Goal: Transaction & Acquisition: Purchase product/service

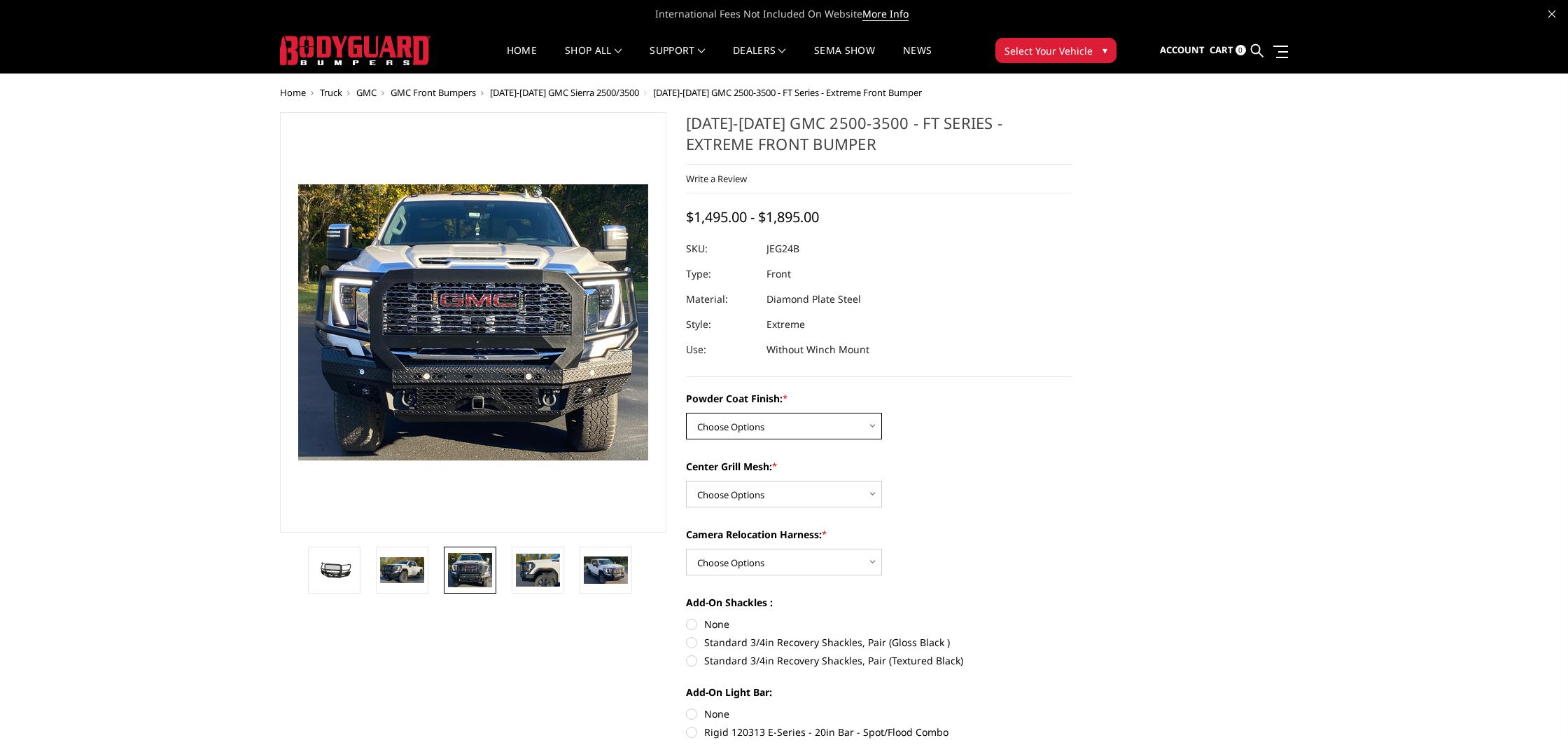
click at [775, 423] on select "Choose Options Bare Metal Gloss Black Powder Coat Textured Black Powder Coat" at bounding box center [784, 425] width 196 height 26
select select "3286"
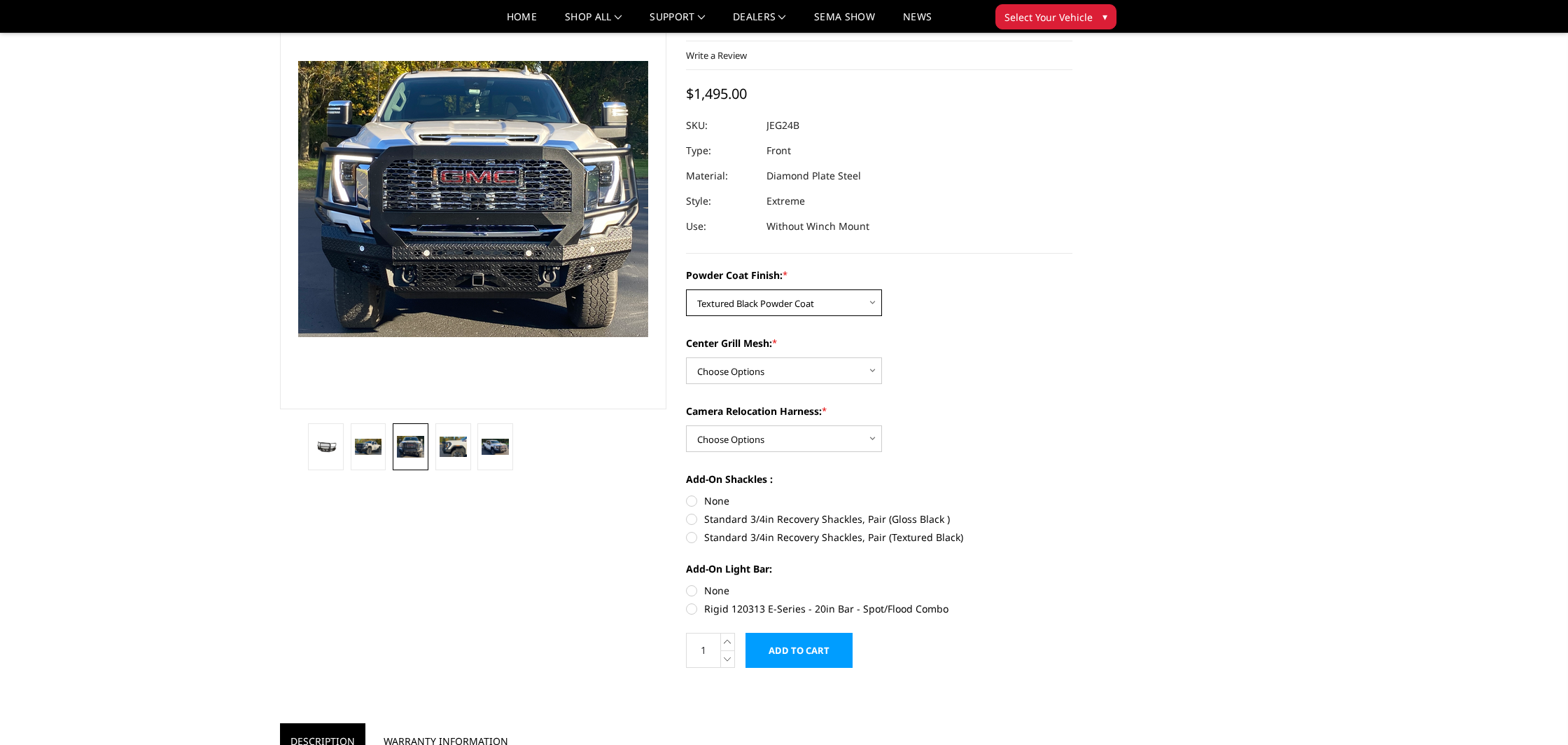
scroll to position [92, 0]
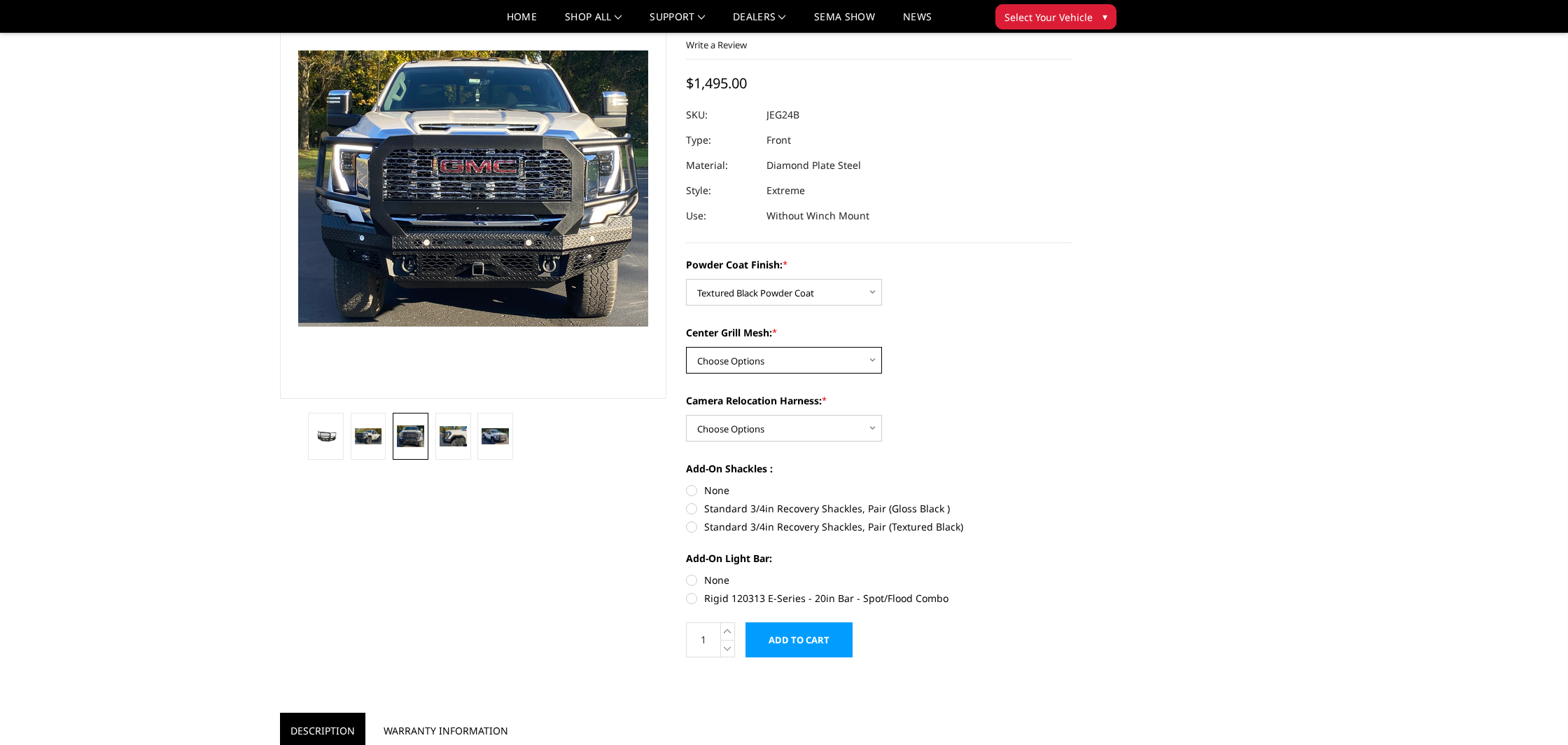
click at [774, 365] on select "Choose Options WITH Expanded Metal in Center Grill WITHOUT Expanded Metal in Ce…" at bounding box center [784, 359] width 196 height 26
select select "3287"
click at [770, 427] on select "Choose Options WITH Camera Relocation Harness WITHOUT Camera Relocation Harness" at bounding box center [784, 427] width 196 height 26
select select "3289"
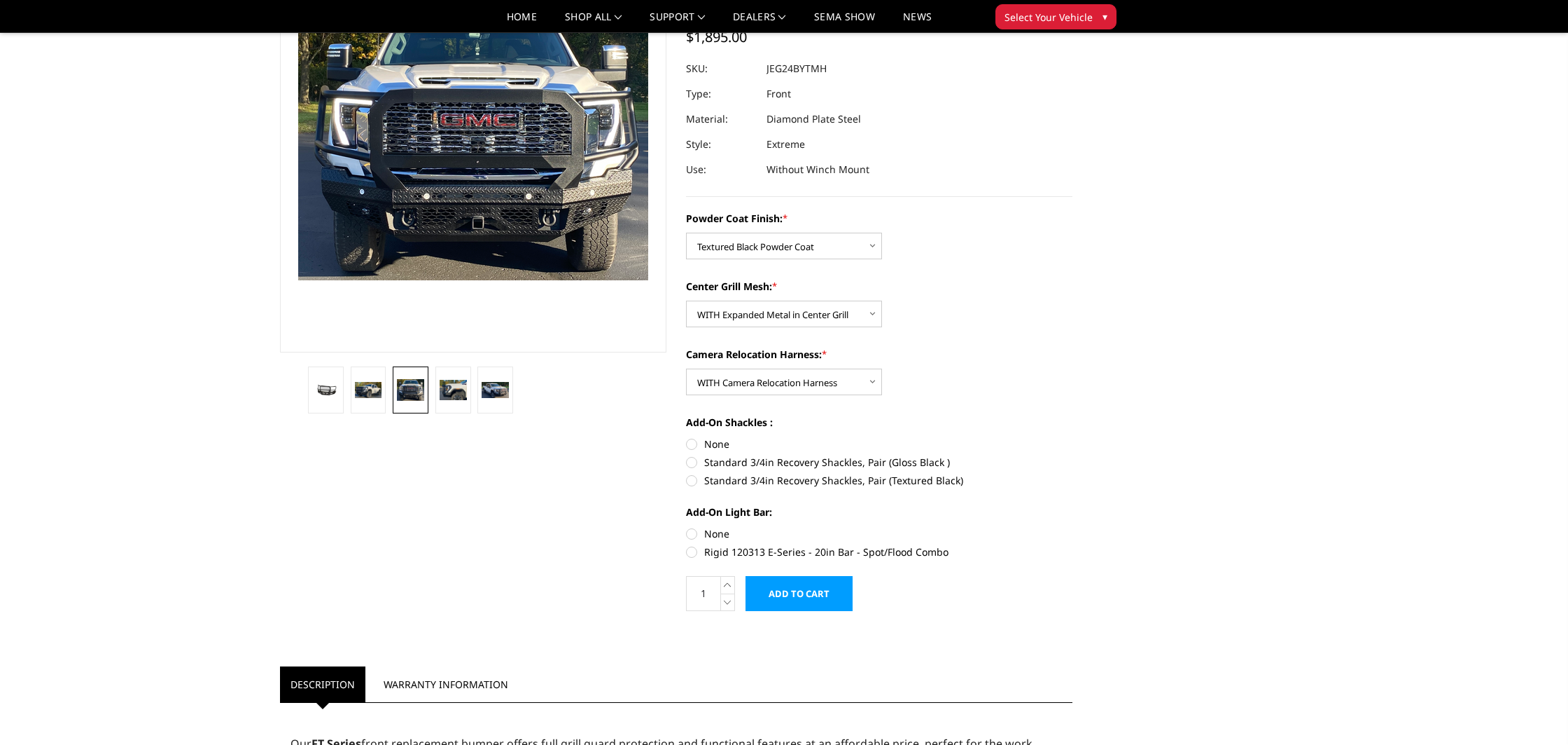
scroll to position [141, 0]
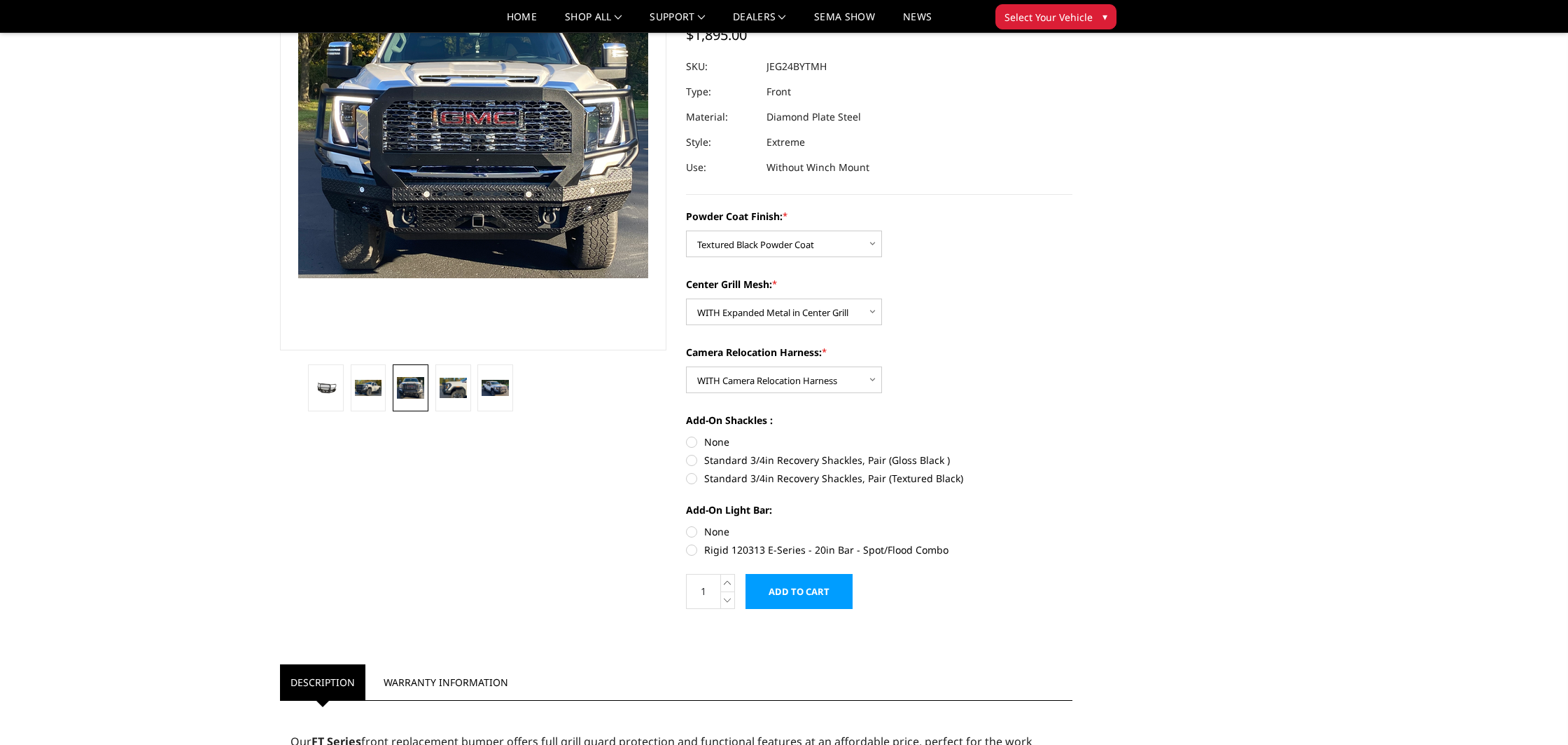
click at [692, 479] on label "Standard 3/4in Recovery Shackles, Pair (Textured Black)" at bounding box center [880, 478] width 386 height 15
click at [1073, 454] on input "Standard 3/4in Recovery Shackles, Pair (Textured Black)" at bounding box center [1073, 453] width 1 height 1
radio input "true"
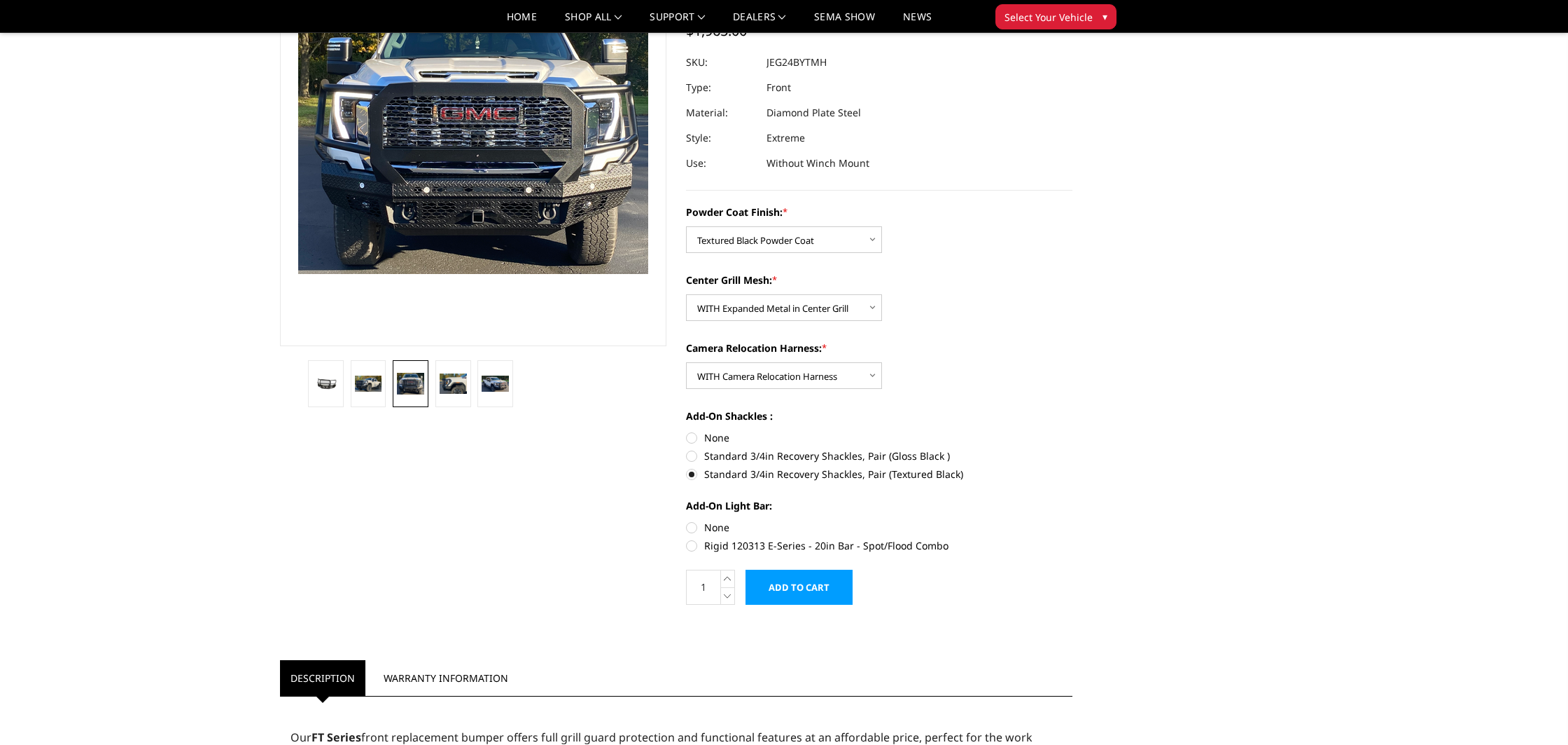
scroll to position [147, 0]
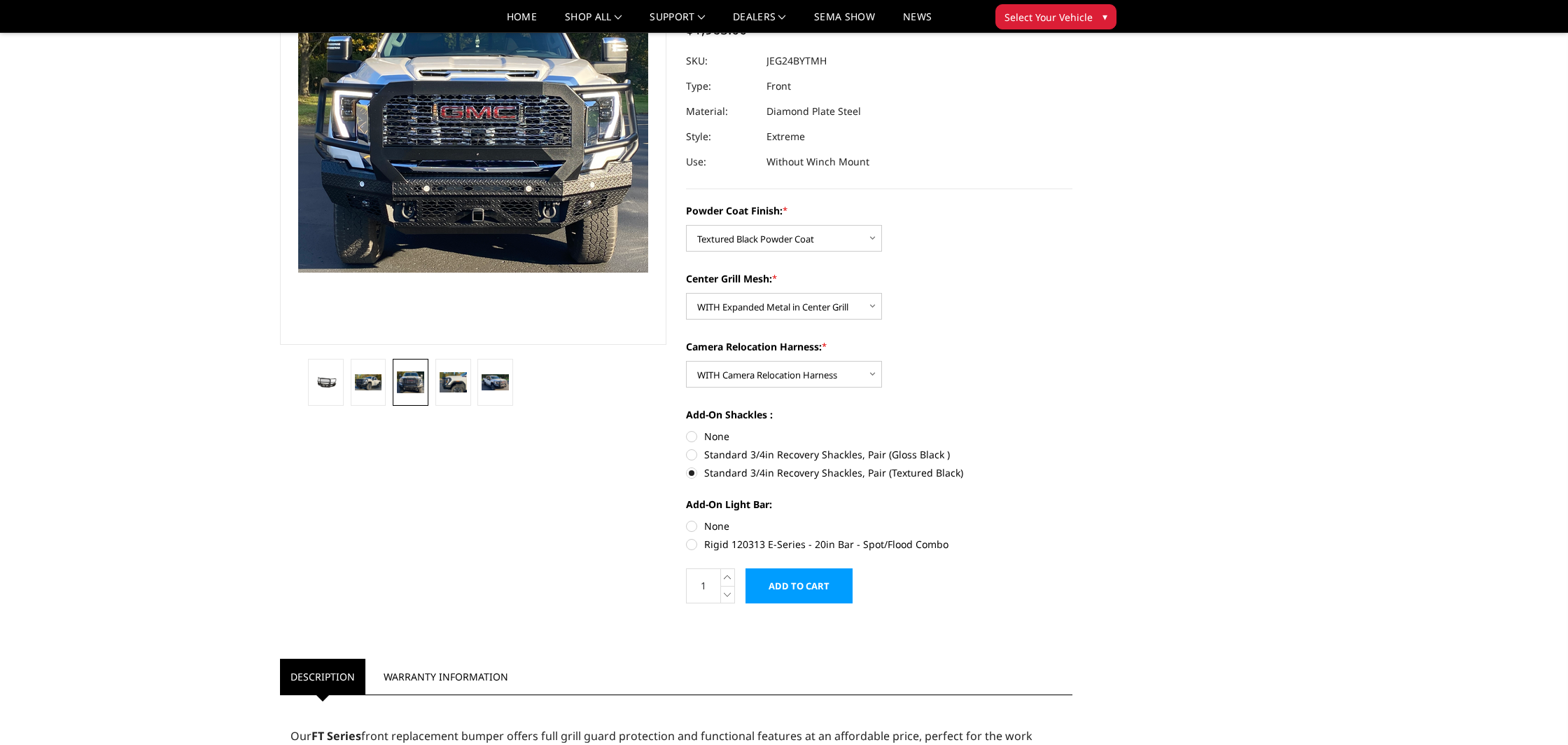
click at [692, 529] on label "None" at bounding box center [880, 525] width 386 height 15
click at [686, 519] on input "None" at bounding box center [686, 519] width 1 height 1
radio input "true"
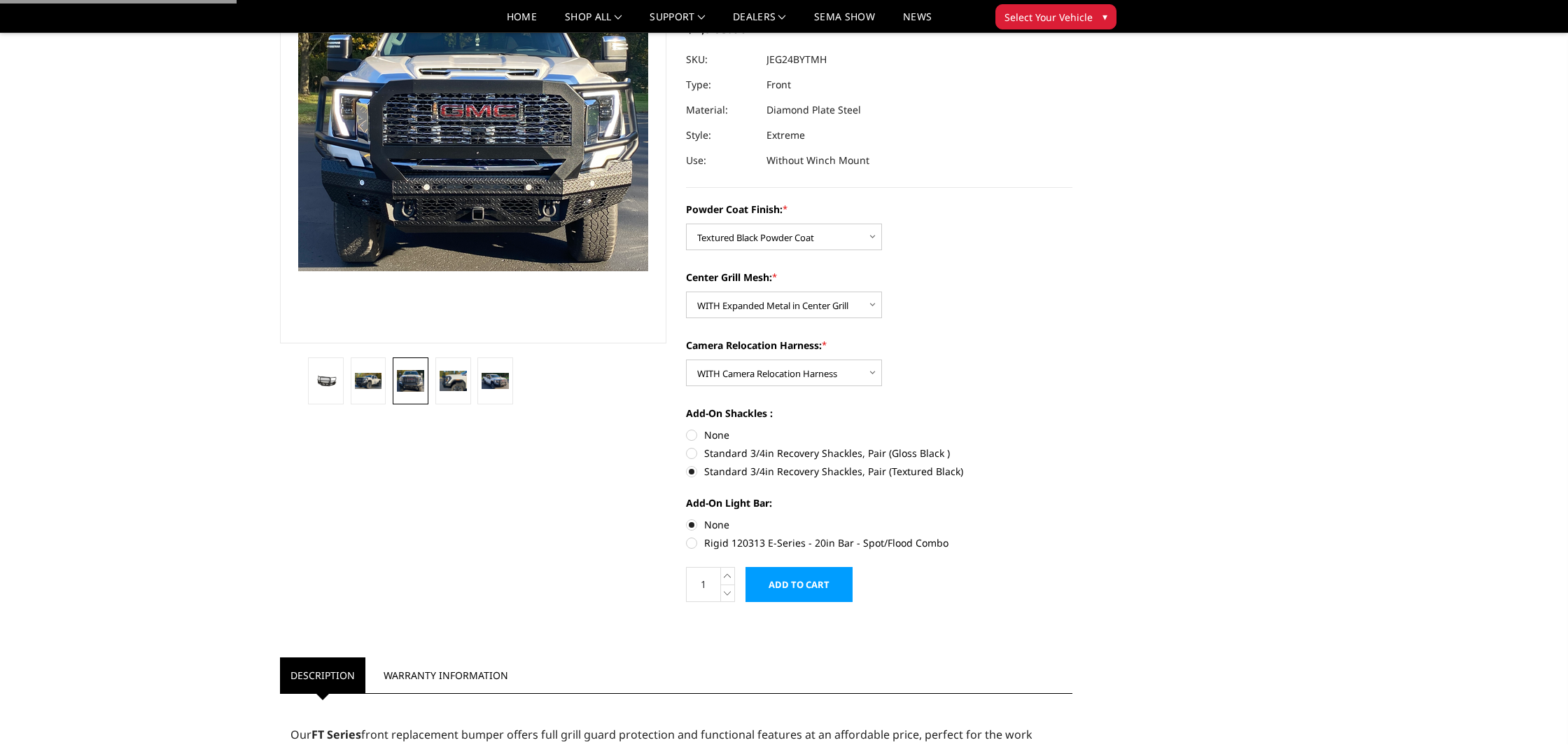
scroll to position [151, 0]
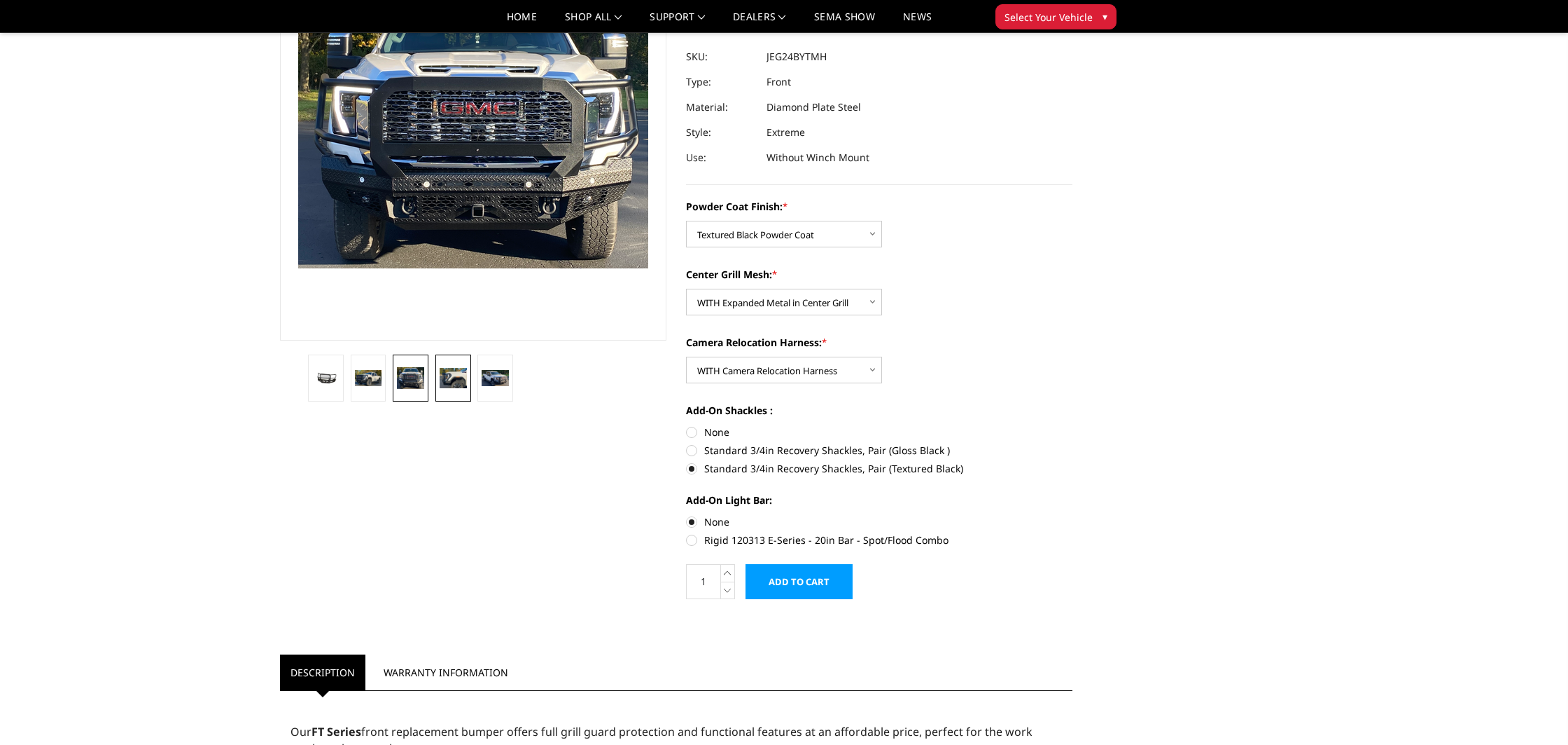
click at [463, 390] on link at bounding box center [453, 378] width 36 height 47
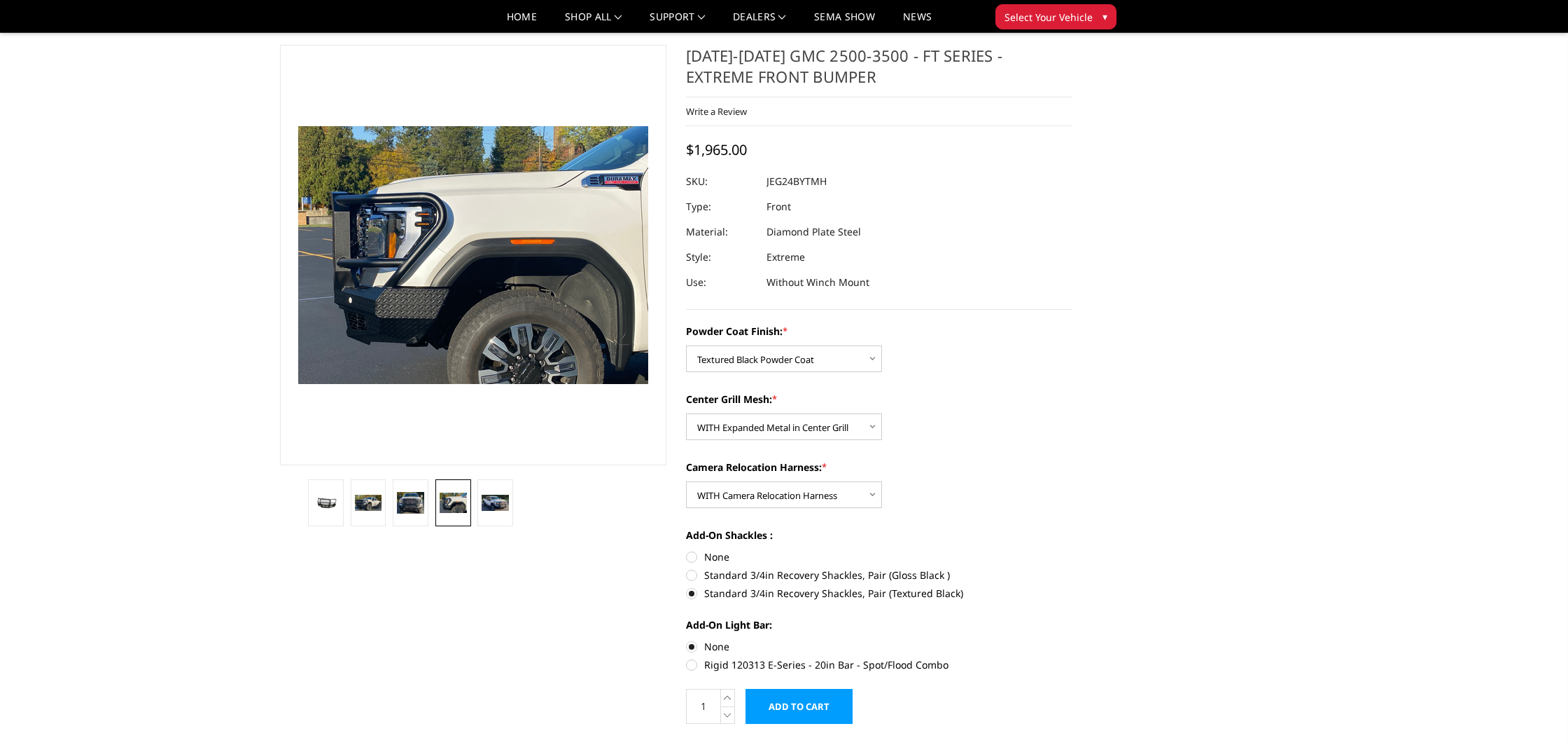
scroll to position [0, 0]
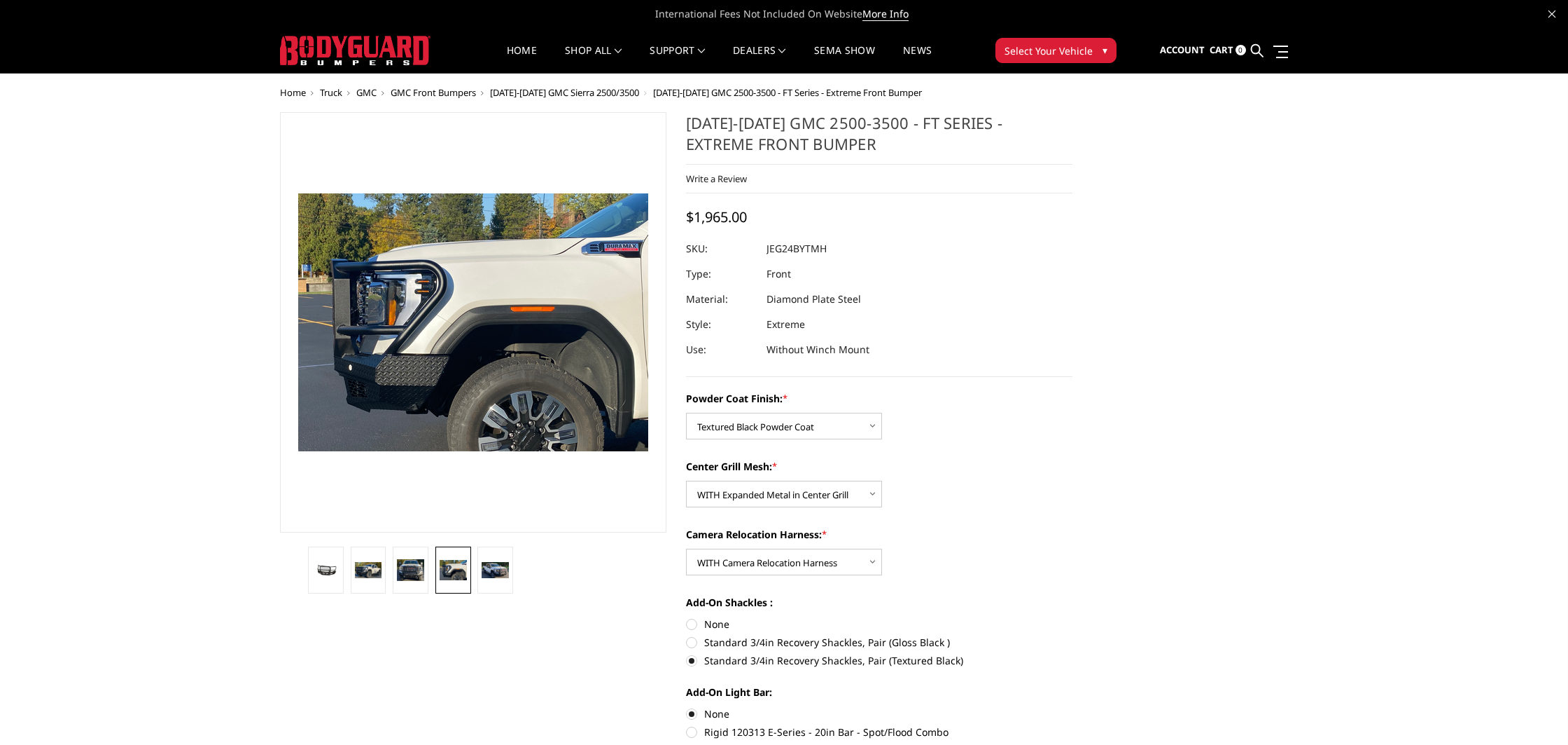
click at [1224, 51] on span "Cart" at bounding box center [1221, 50] width 24 height 13
click at [1178, 51] on span "Account" at bounding box center [1183, 50] width 45 height 13
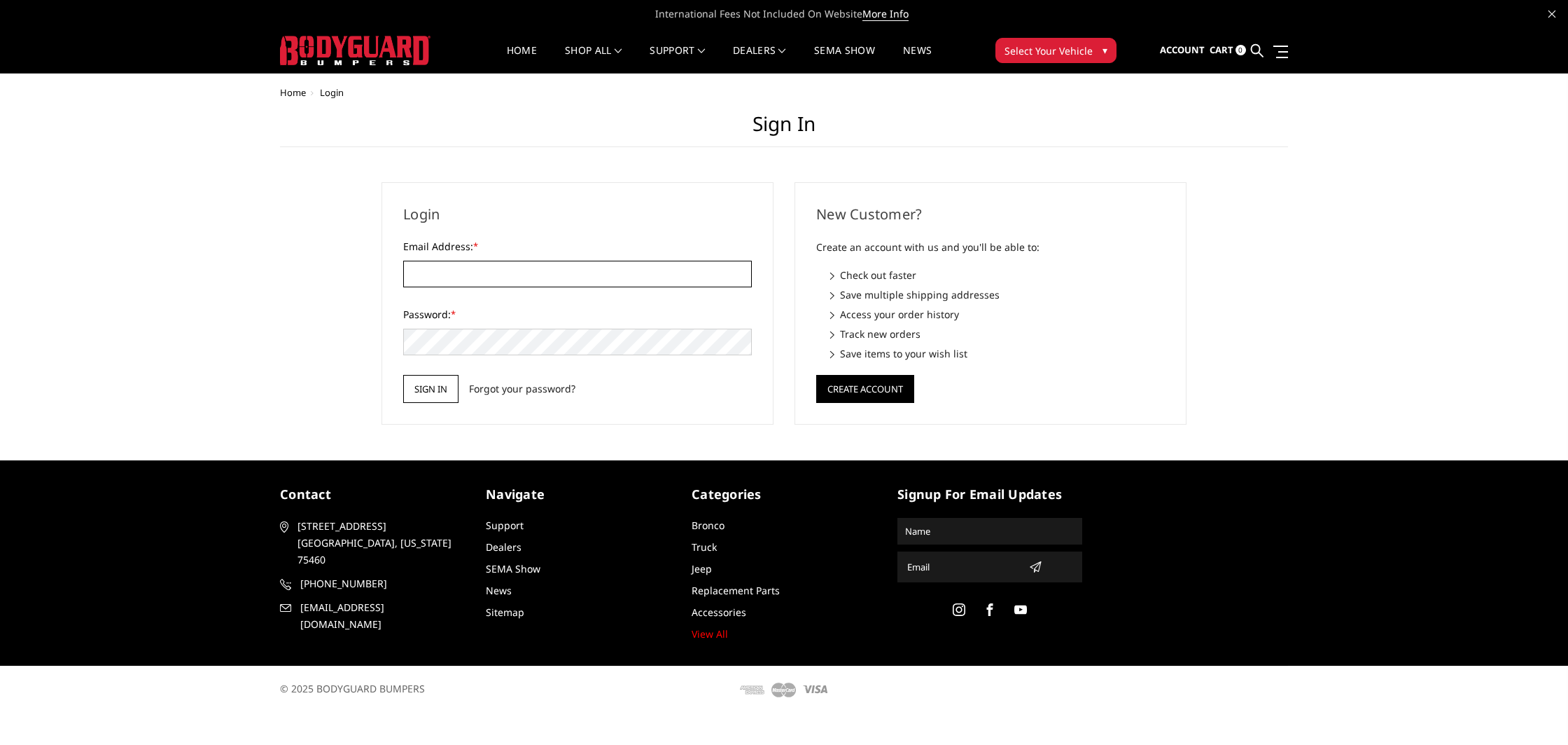
type input "[PERSON_NAME][EMAIL_ADDRESS][DOMAIN_NAME]"
click at [438, 390] on input "Sign in" at bounding box center [430, 389] width 55 height 28
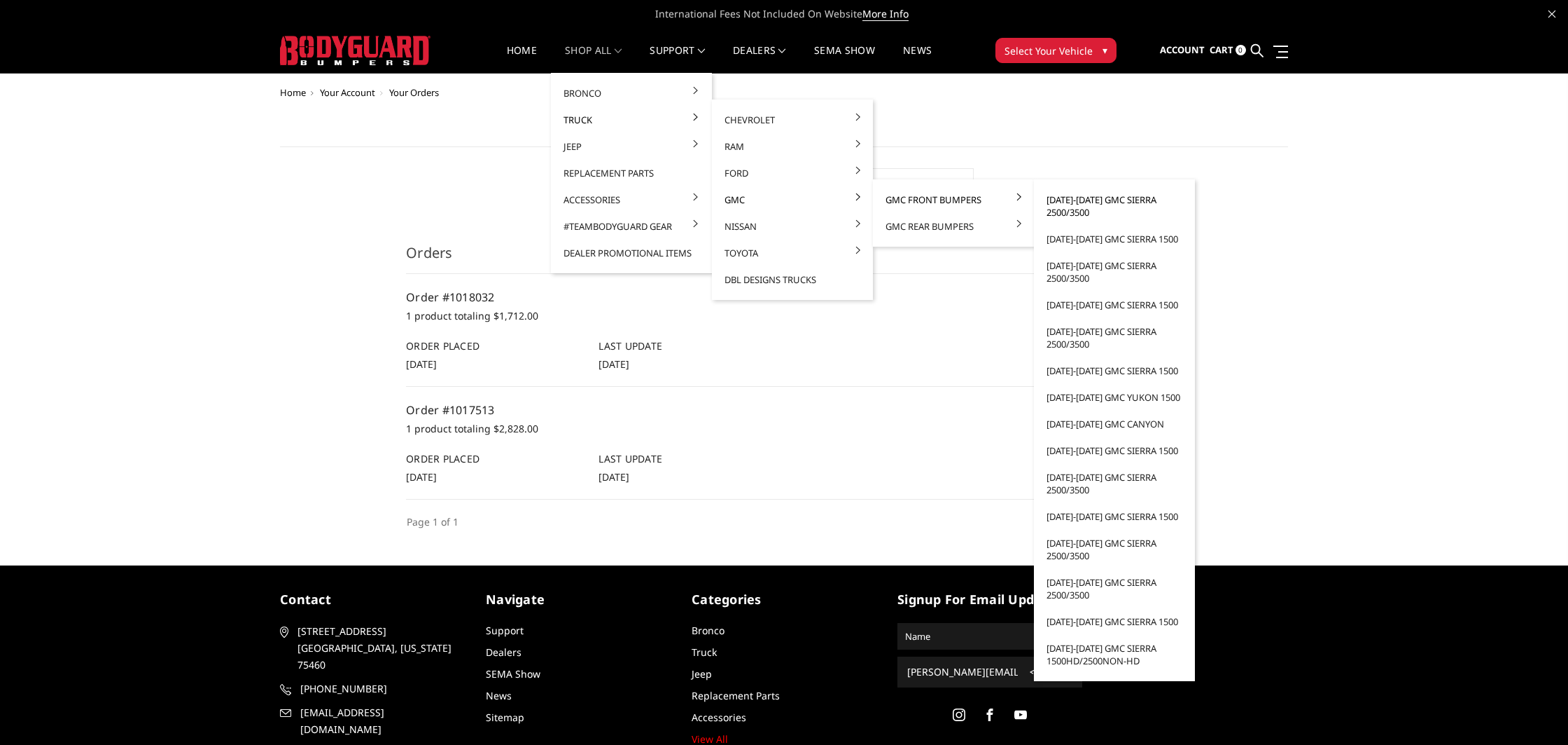
click at [1076, 202] on link "[DATE]-[DATE] GMC Sierra 2500/3500" at bounding box center [1115, 206] width 150 height 39
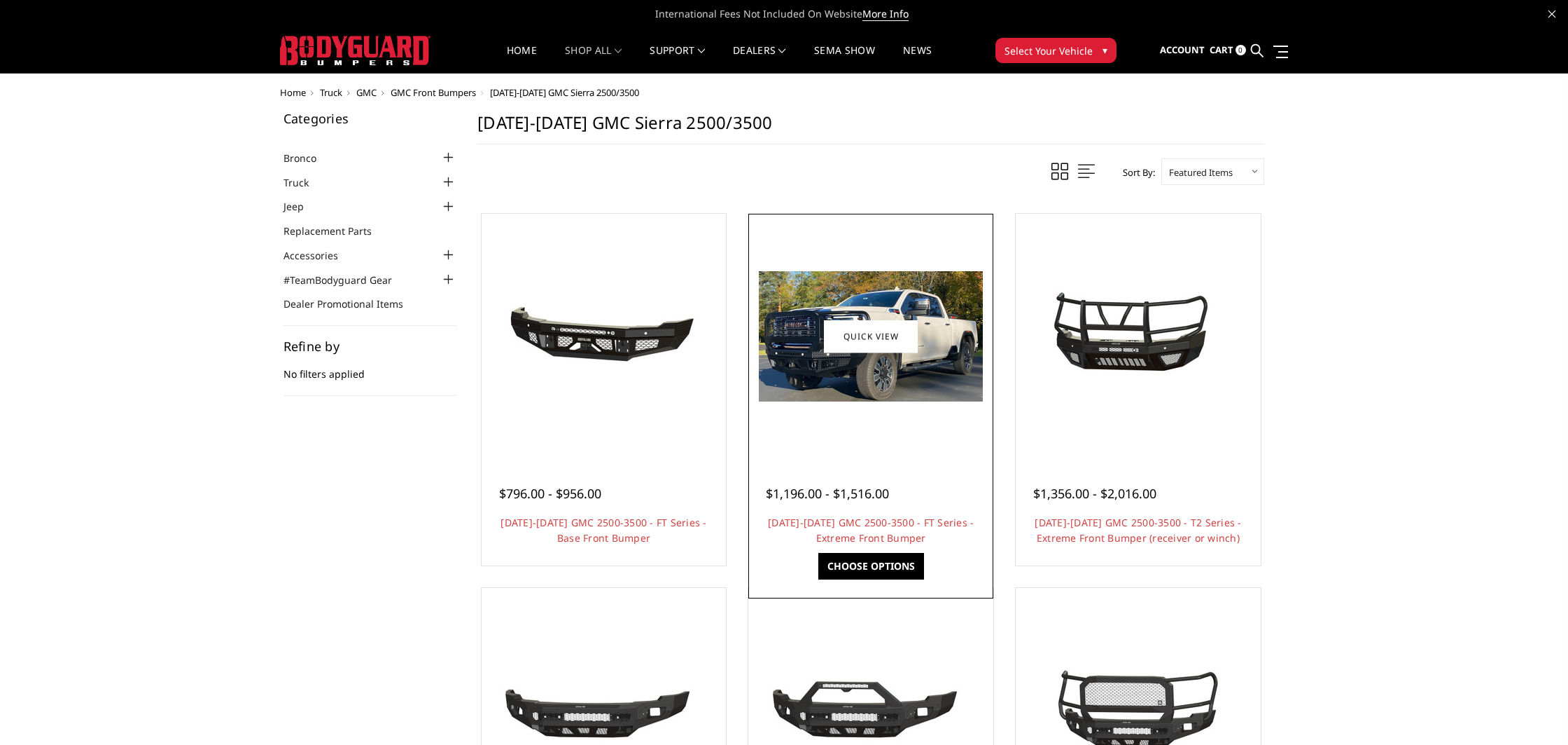
click at [908, 421] on div at bounding box center [871, 336] width 238 height 238
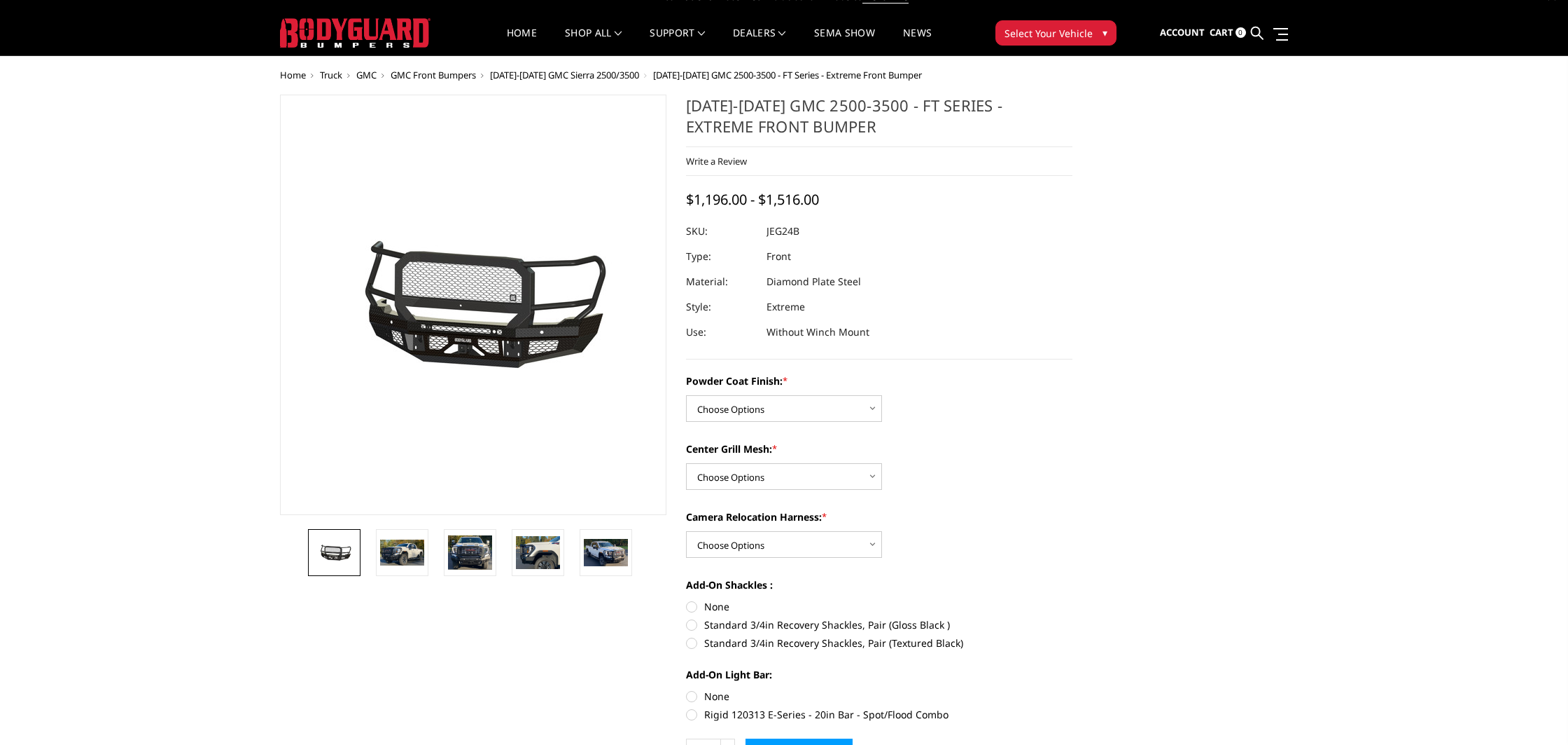
scroll to position [27, 0]
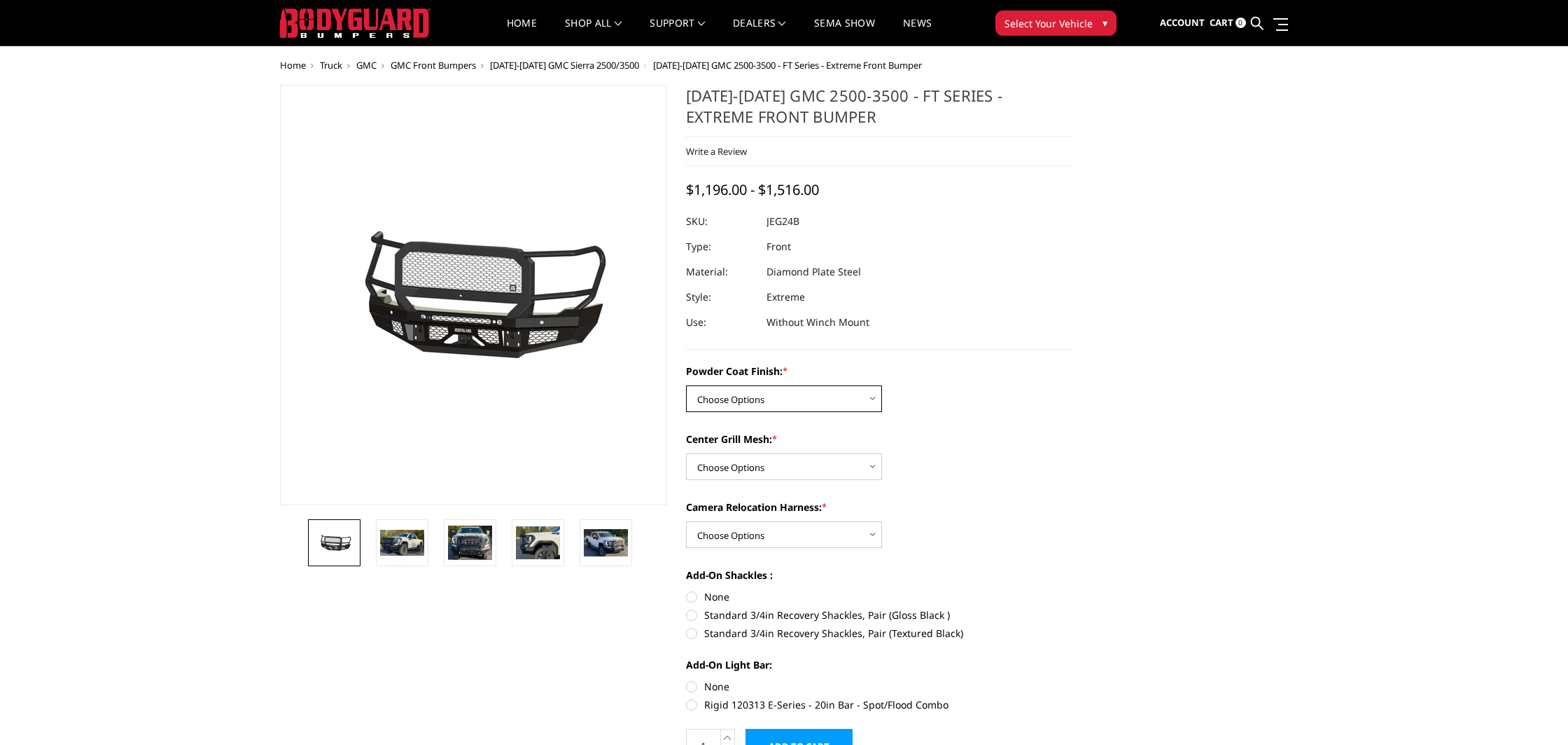
click at [858, 398] on select "Choose Options Bare Metal Gloss Black Powder Coat Textured Black Powder Coat" at bounding box center [784, 398] width 196 height 26
select select "3286"
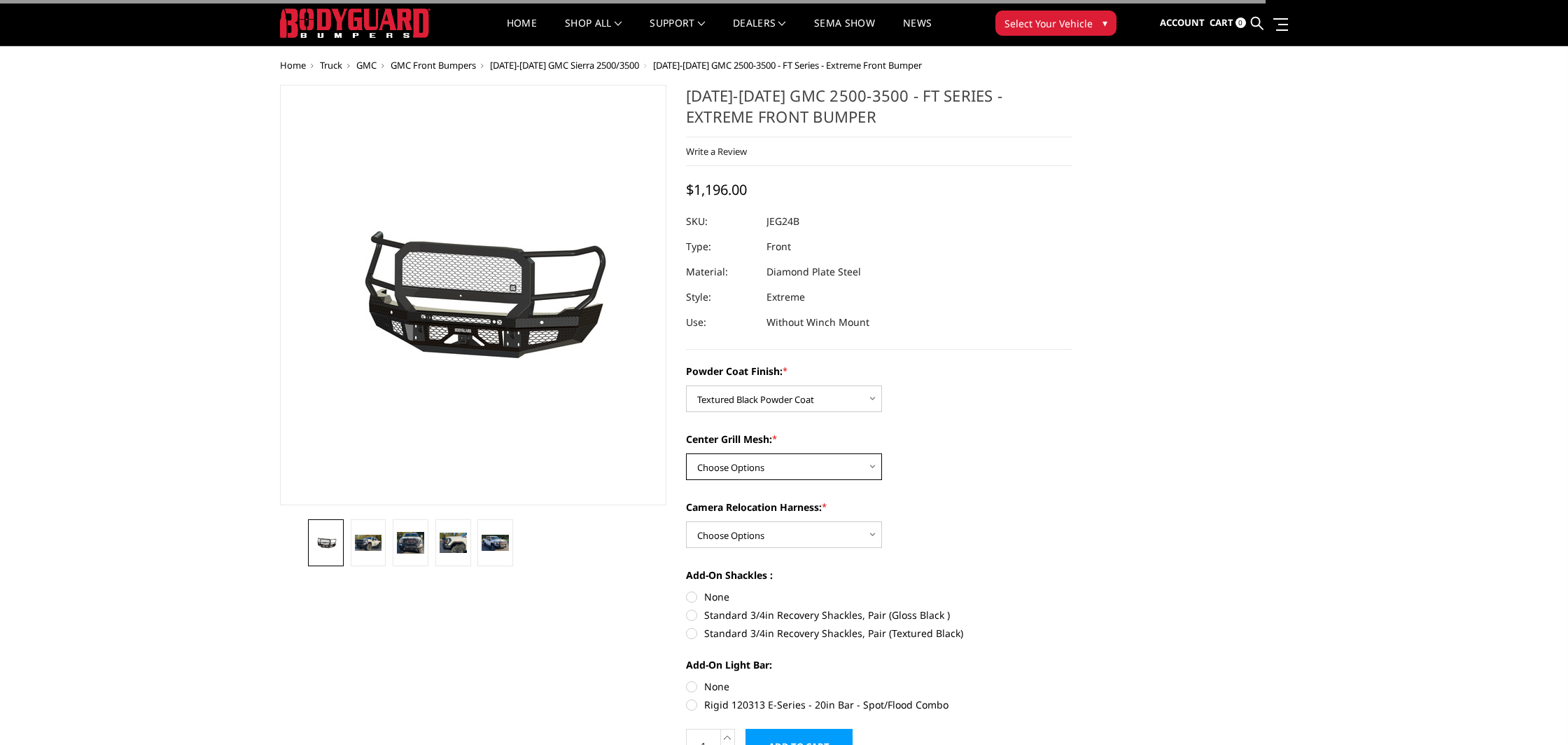
click at [775, 474] on select "Choose Options WITH Expanded Metal in Center Grill WITHOUT Expanded Metal in Ce…" at bounding box center [784, 466] width 196 height 26
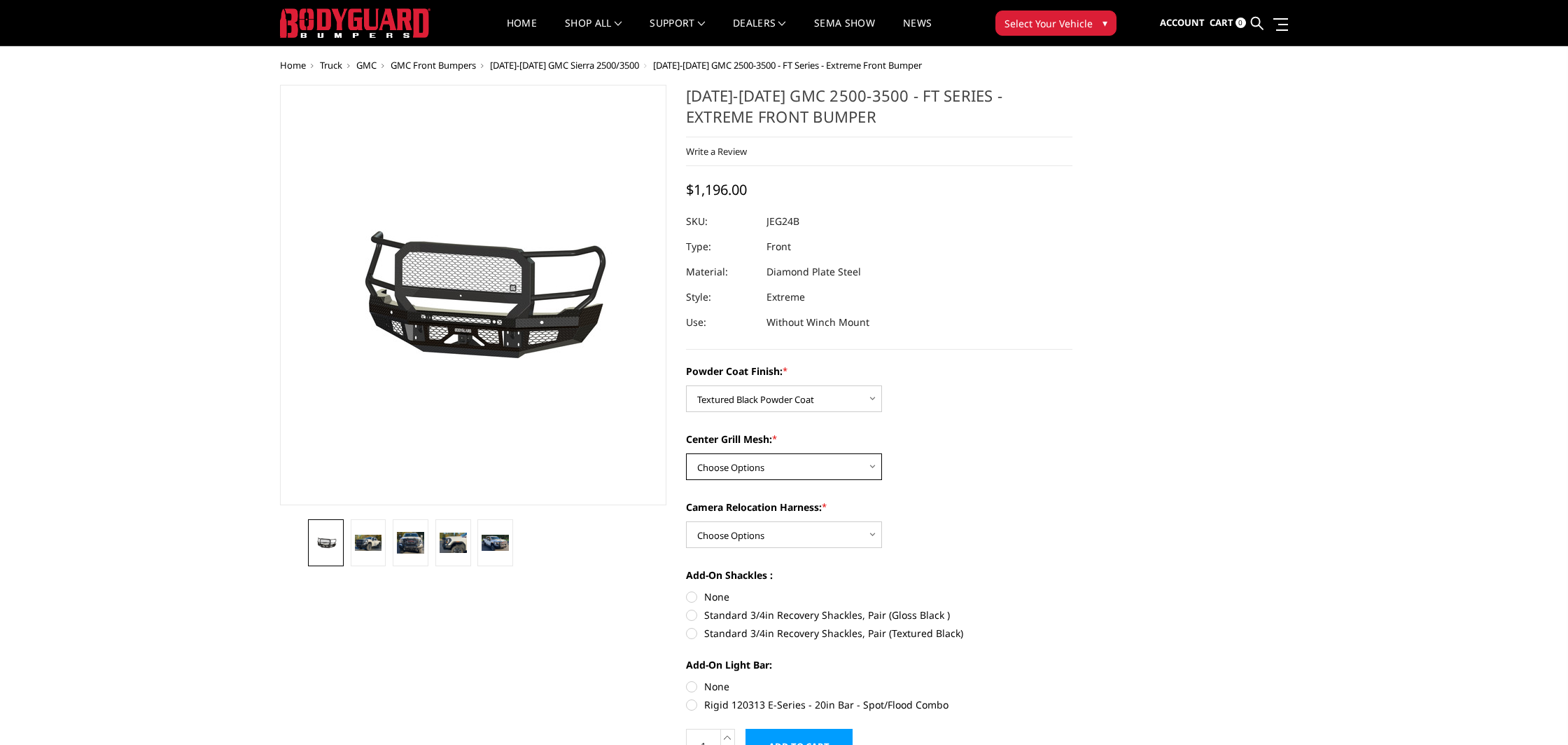
select select "3287"
click at [746, 537] on select "Choose Options WITH Camera Relocation Harness WITHOUT Camera Relocation Harness" at bounding box center [784, 534] width 196 height 26
select select "3289"
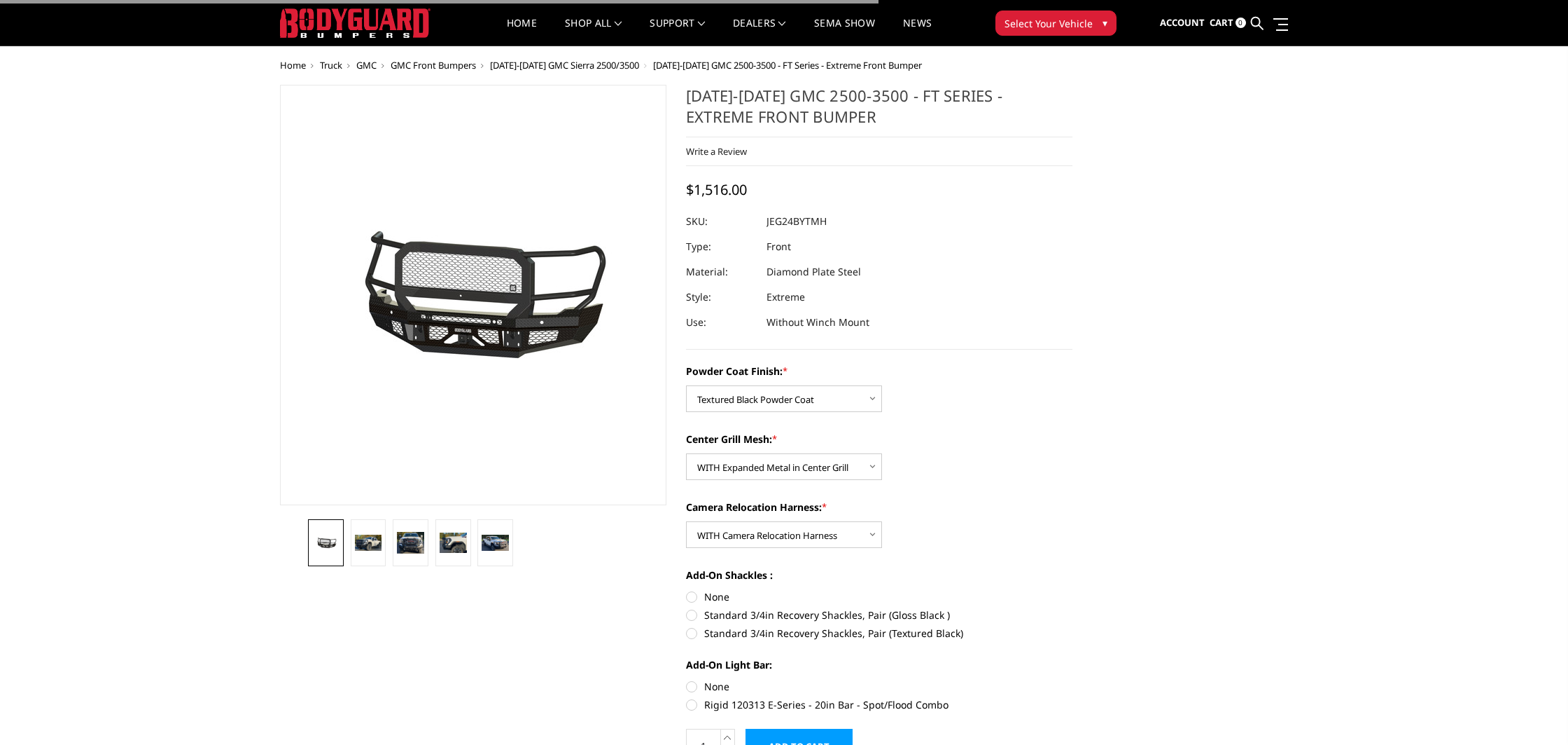
click at [922, 511] on label "Camera Relocation Harness: *" at bounding box center [880, 506] width 386 height 15
click at [883, 522] on select "Choose Options WITH Camera Relocation Harness WITHOUT Camera Relocation Harness" at bounding box center [784, 534] width 196 height 26
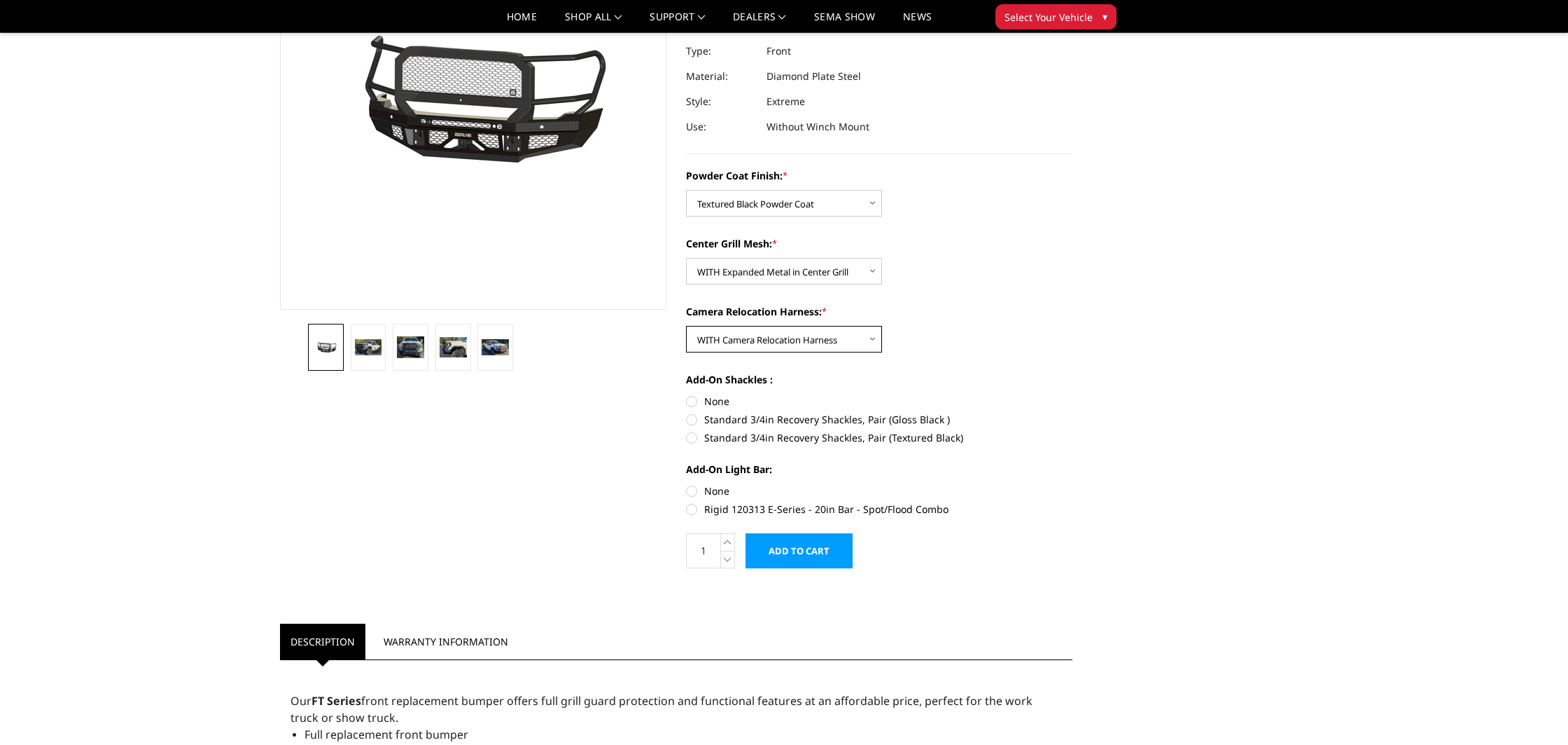
scroll to position [184, 0]
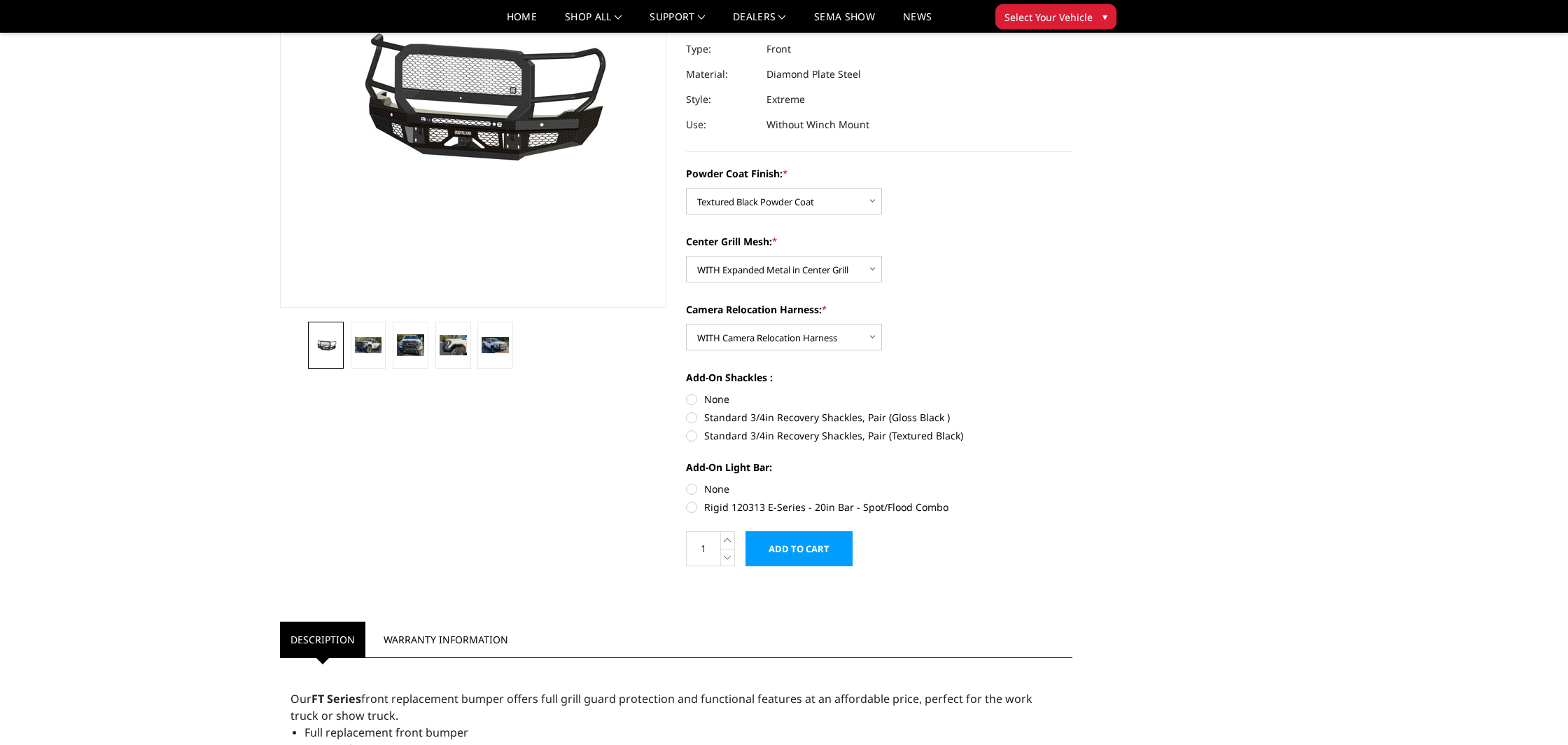
click at [692, 436] on label "Standard 3/4in Recovery Shackles, Pair (Textured Black)" at bounding box center [880, 435] width 386 height 15
click at [1073, 411] on input "Standard 3/4in Recovery Shackles, Pair (Textured Black)" at bounding box center [1073, 410] width 1 height 1
radio input "true"
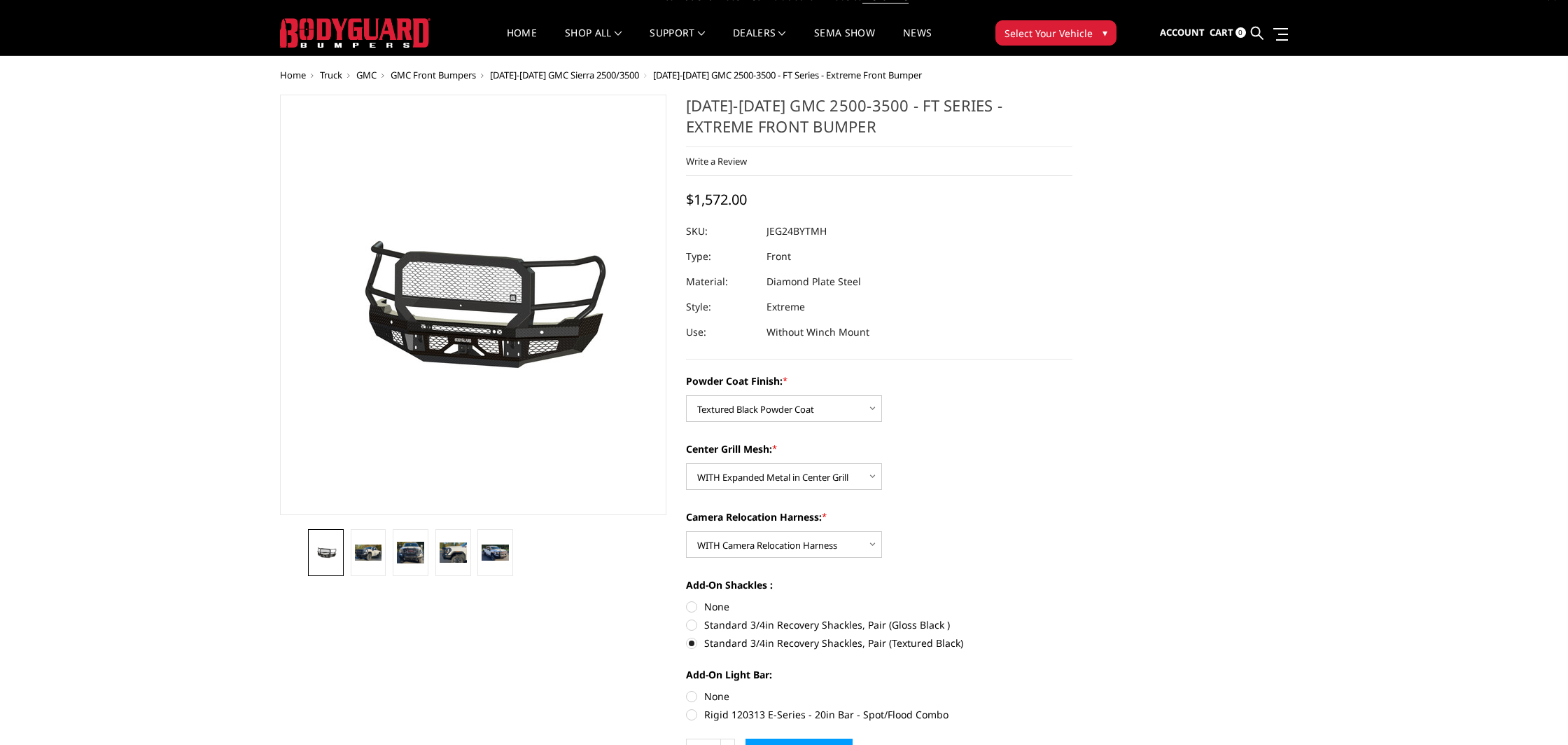
scroll to position [0, 0]
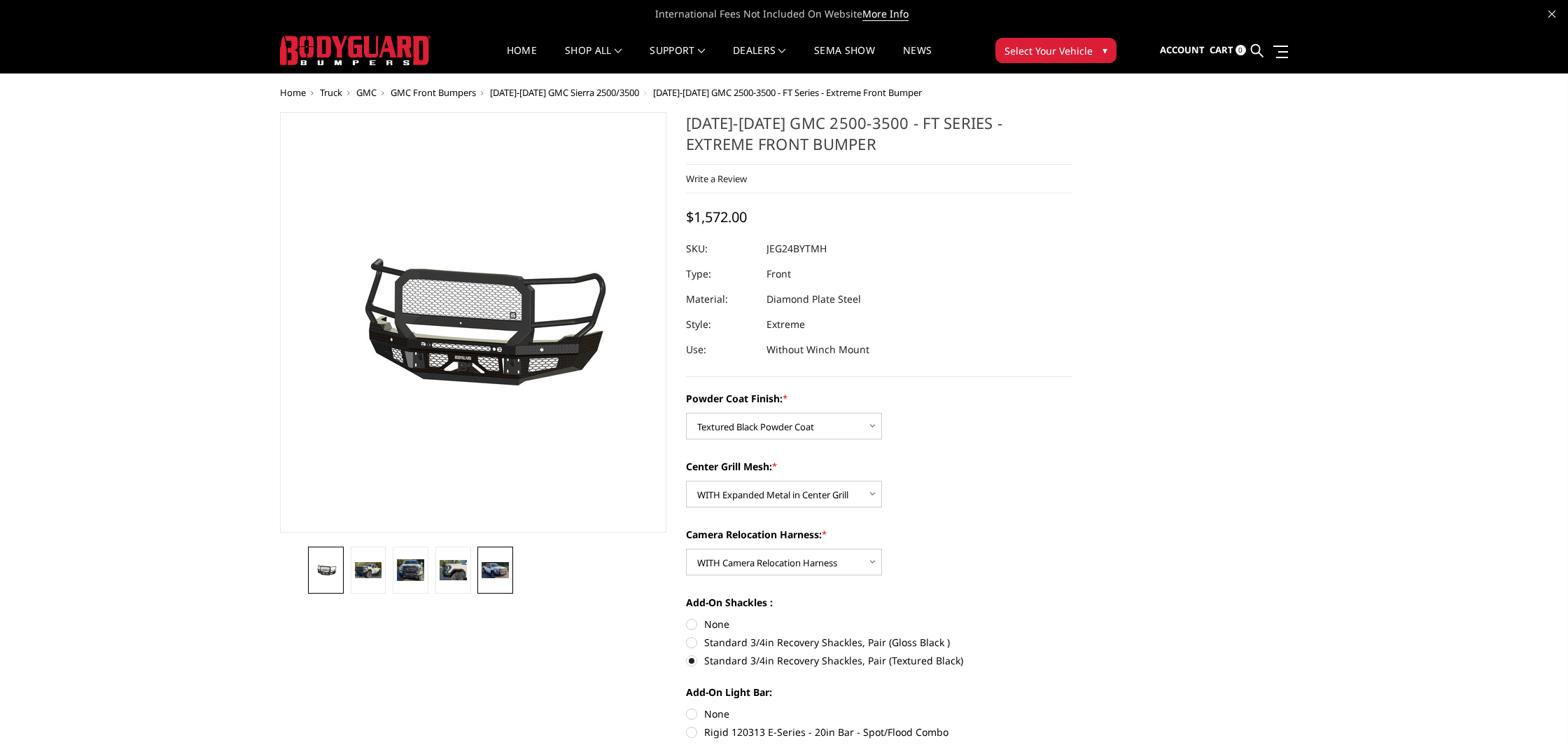
click at [501, 575] on img at bounding box center [495, 569] width 27 height 17
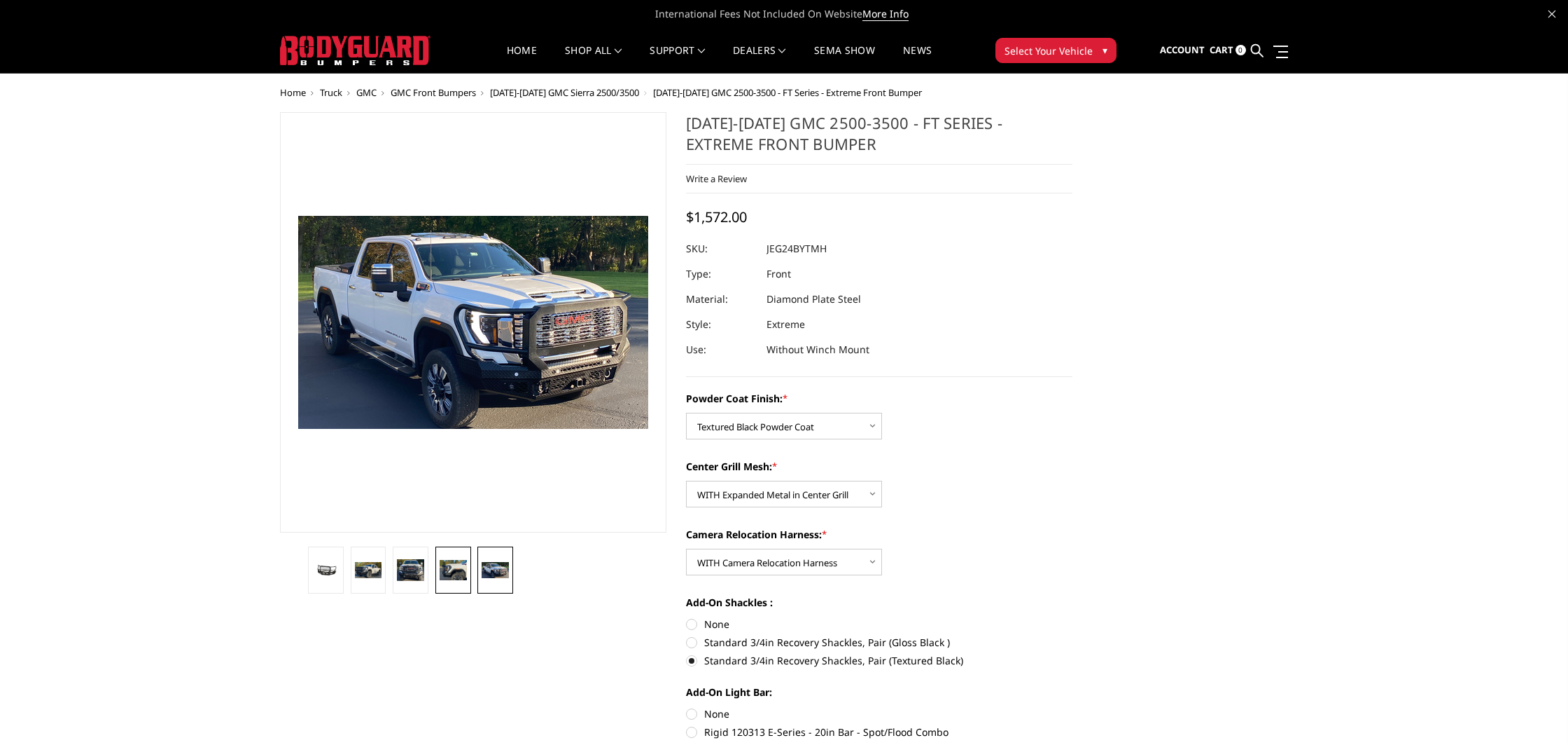
click at [463, 573] on img at bounding box center [453, 569] width 27 height 19
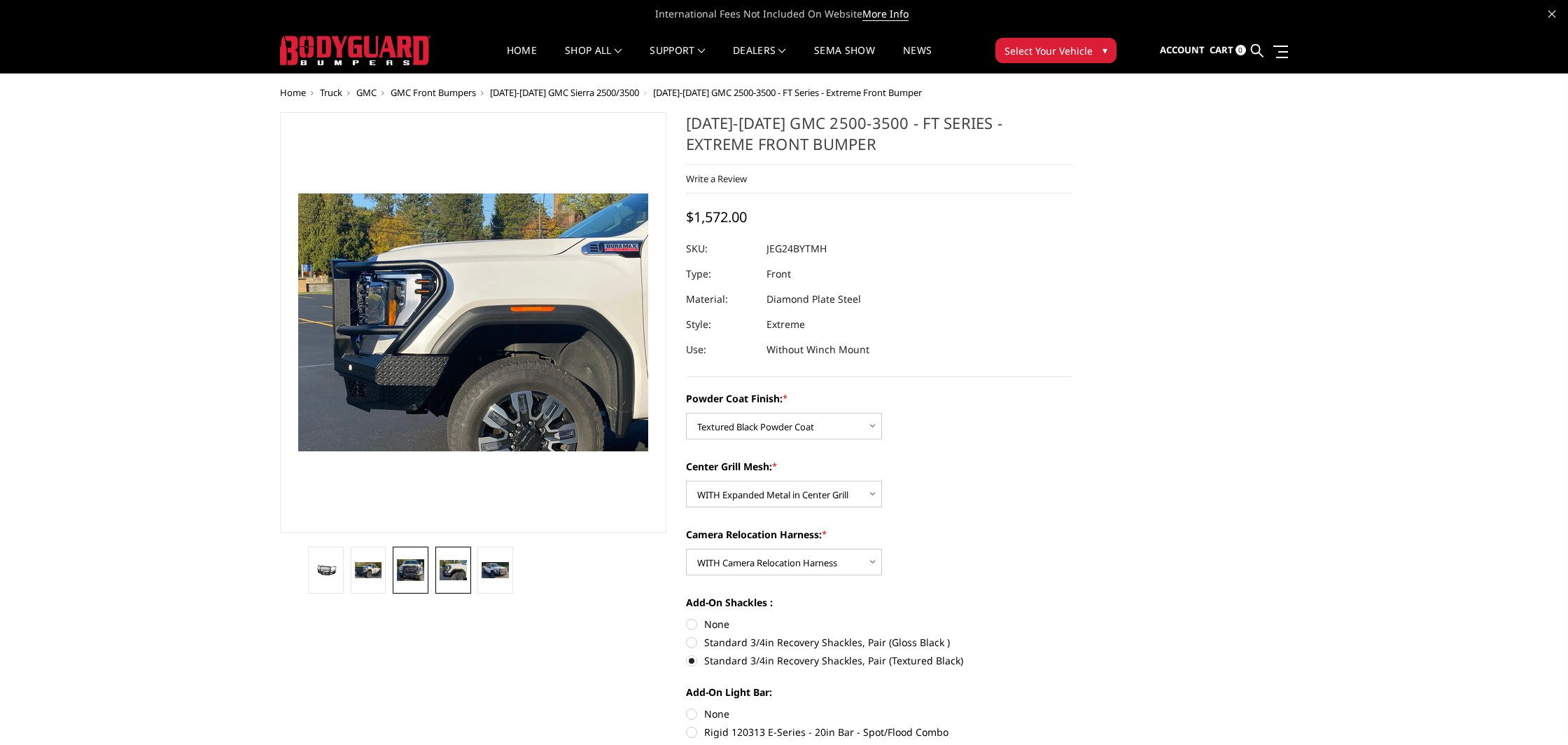
click at [409, 574] on img at bounding box center [411, 570] width 27 height 21
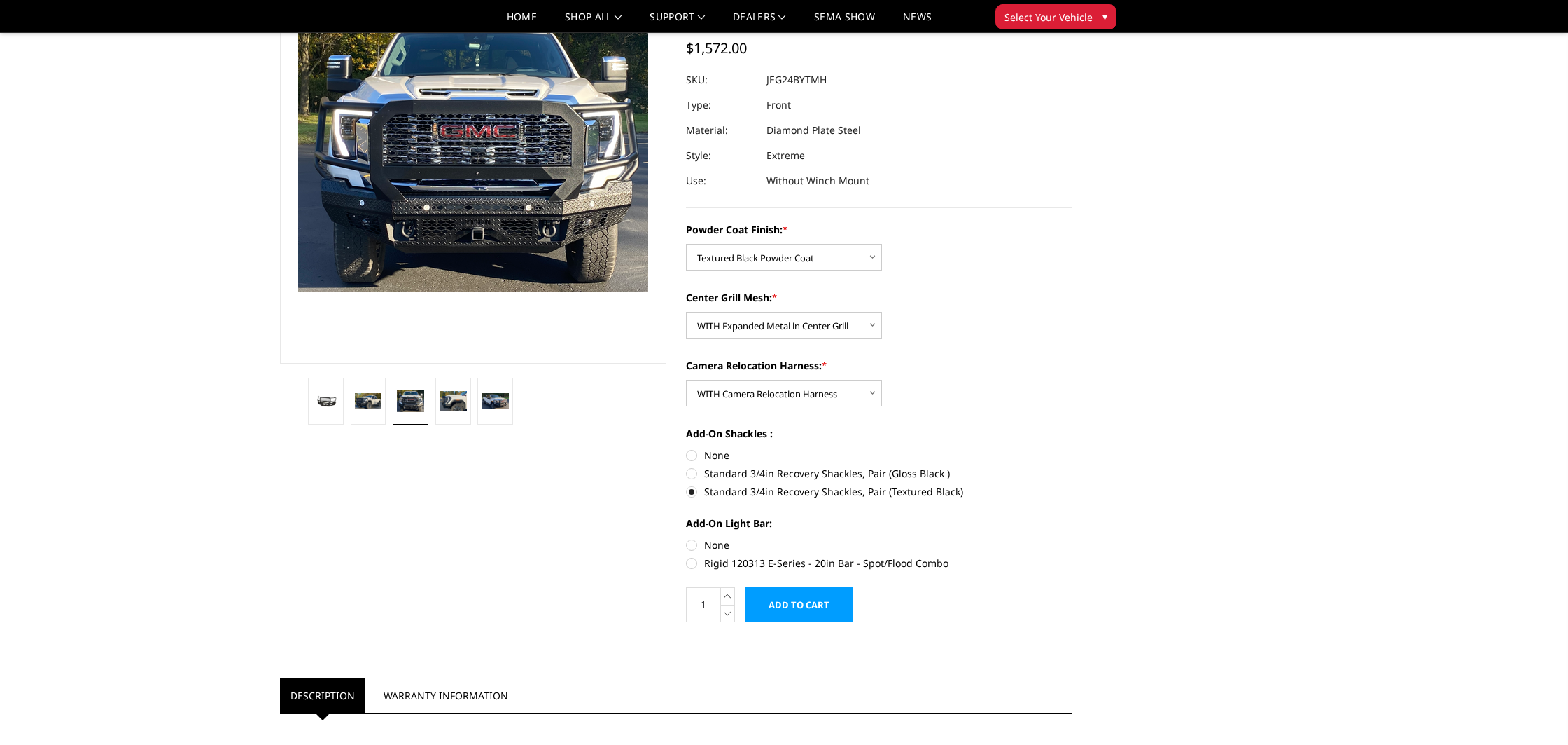
scroll to position [128, 0]
drag, startPoint x: 694, startPoint y: 544, endPoint x: 708, endPoint y: 553, distance: 16.6
click at [694, 544] on label "None" at bounding box center [880, 543] width 386 height 15
click at [686, 537] on input "None" at bounding box center [686, 536] width 1 height 1
radio input "true"
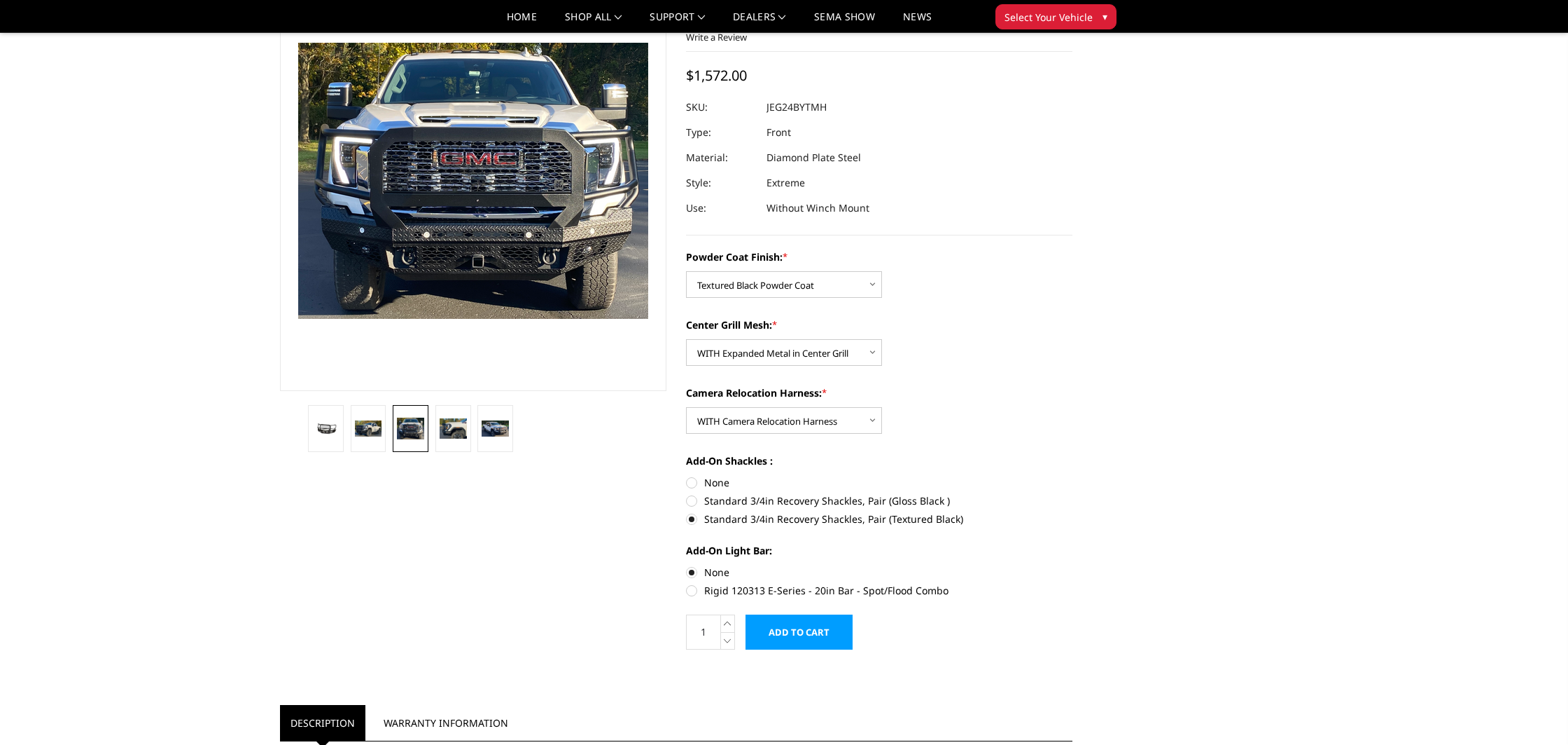
scroll to position [82, 0]
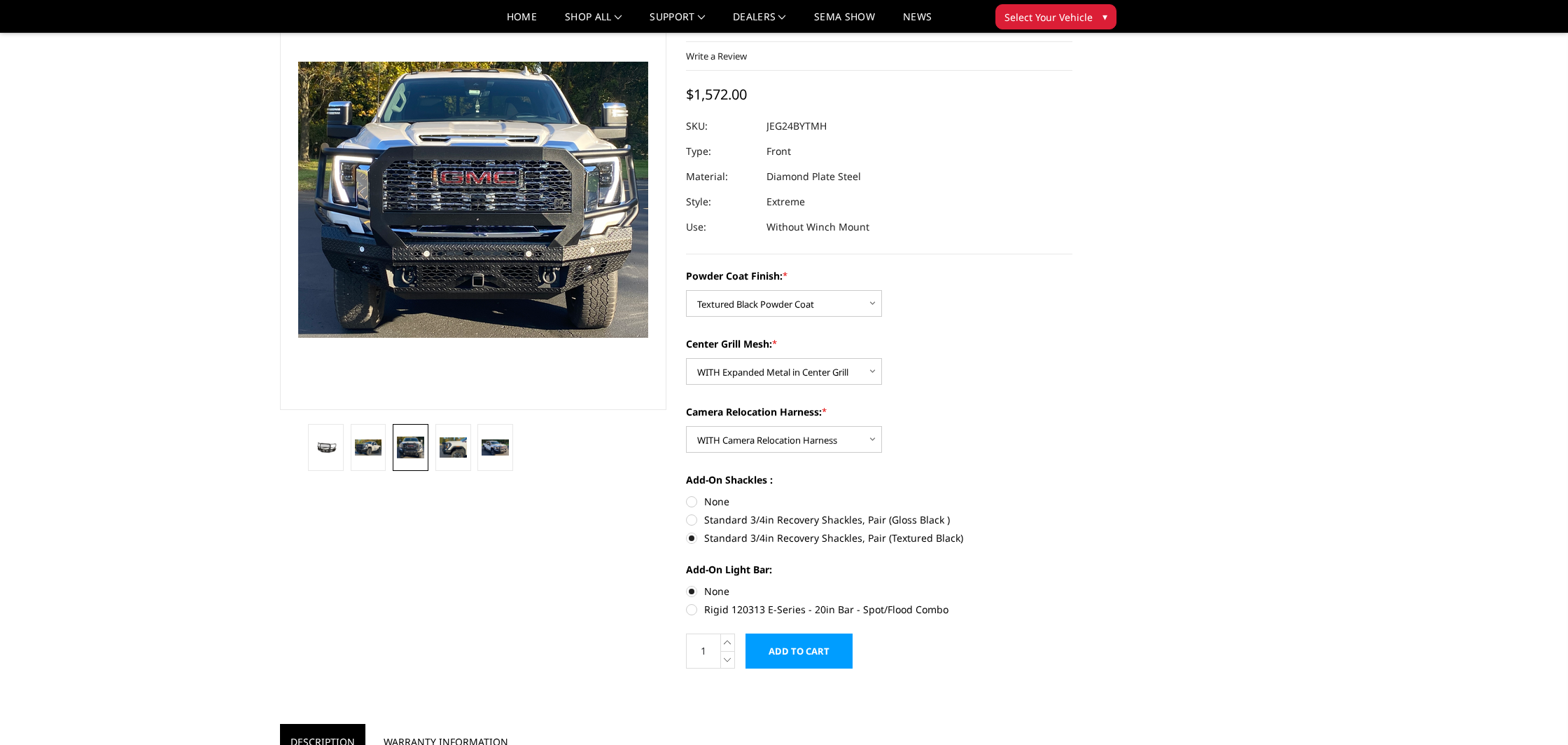
click at [813, 654] on input "Add to Cart" at bounding box center [799, 651] width 107 height 35
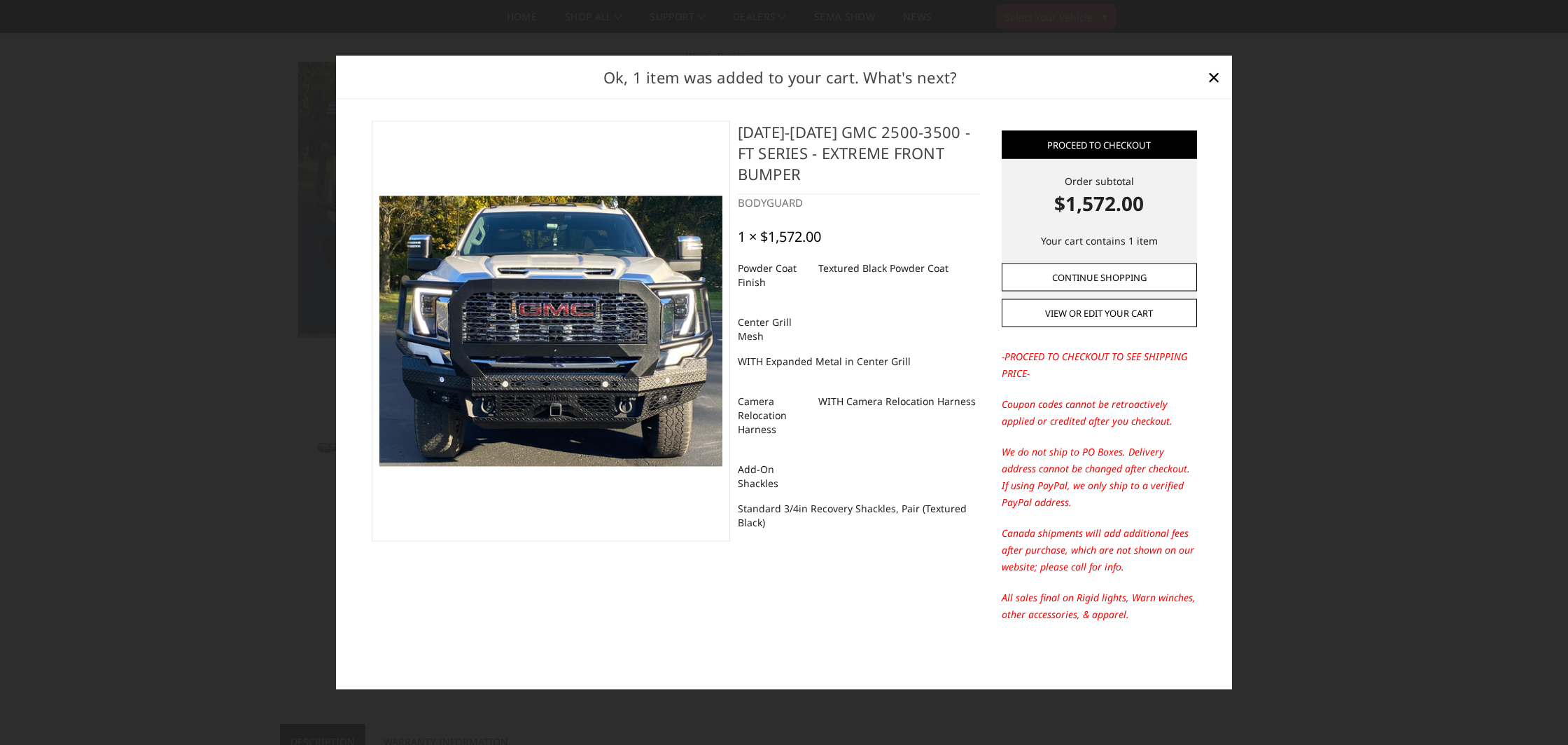
click at [1104, 282] on link "Continue Shopping" at bounding box center [1099, 277] width 195 height 28
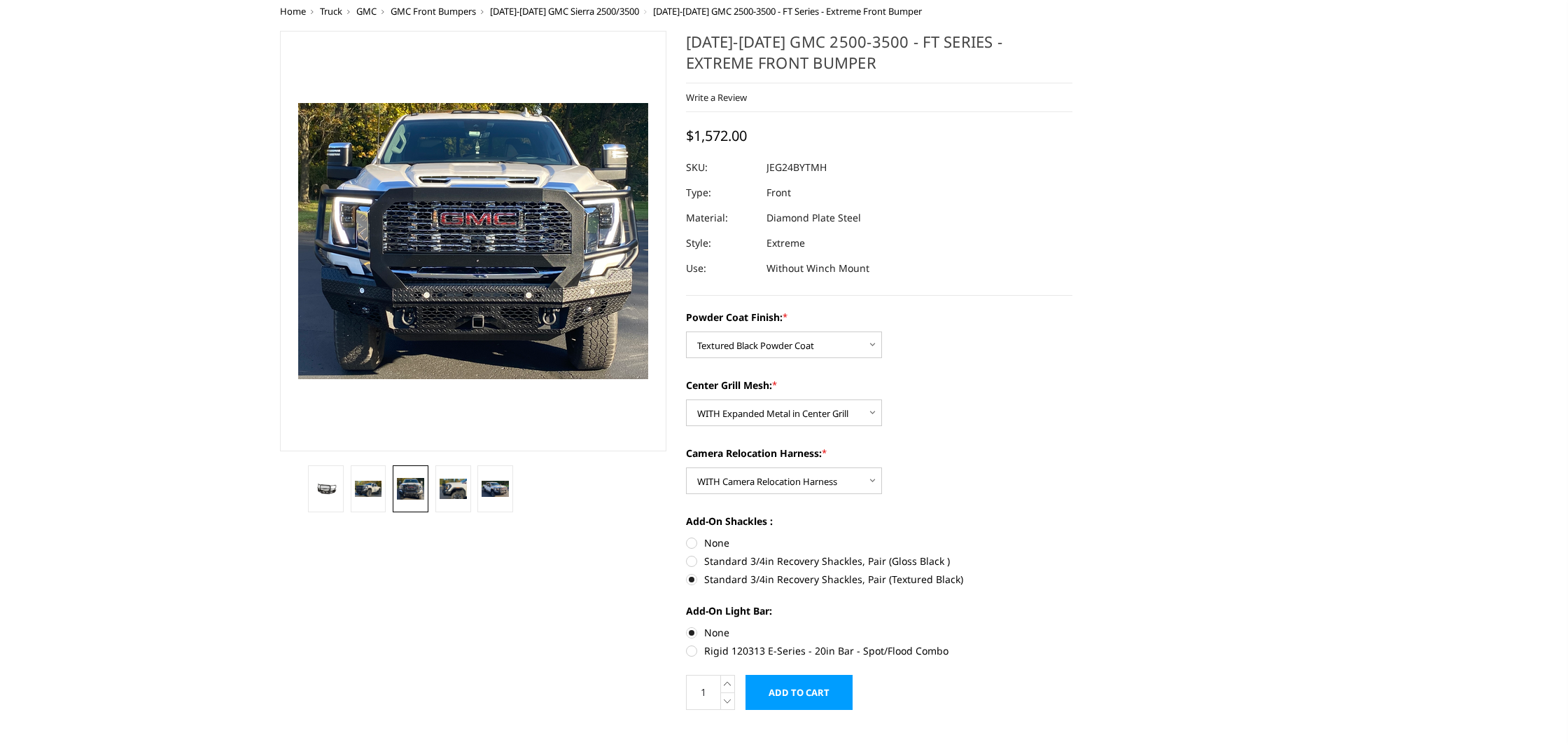
scroll to position [0, 0]
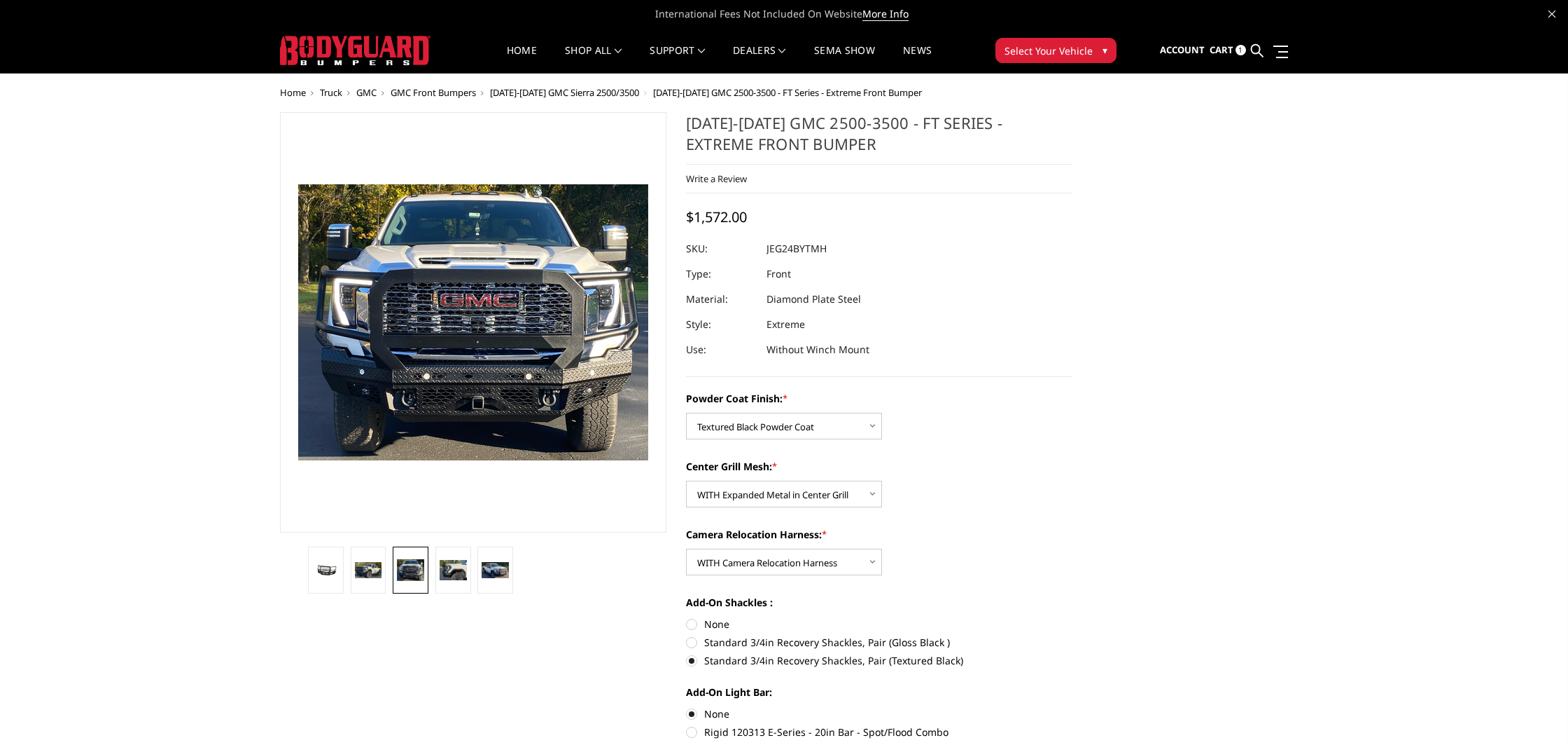
click at [617, 94] on span "[DATE]-[DATE] GMC Sierra 2500/3500" at bounding box center [565, 92] width 150 height 13
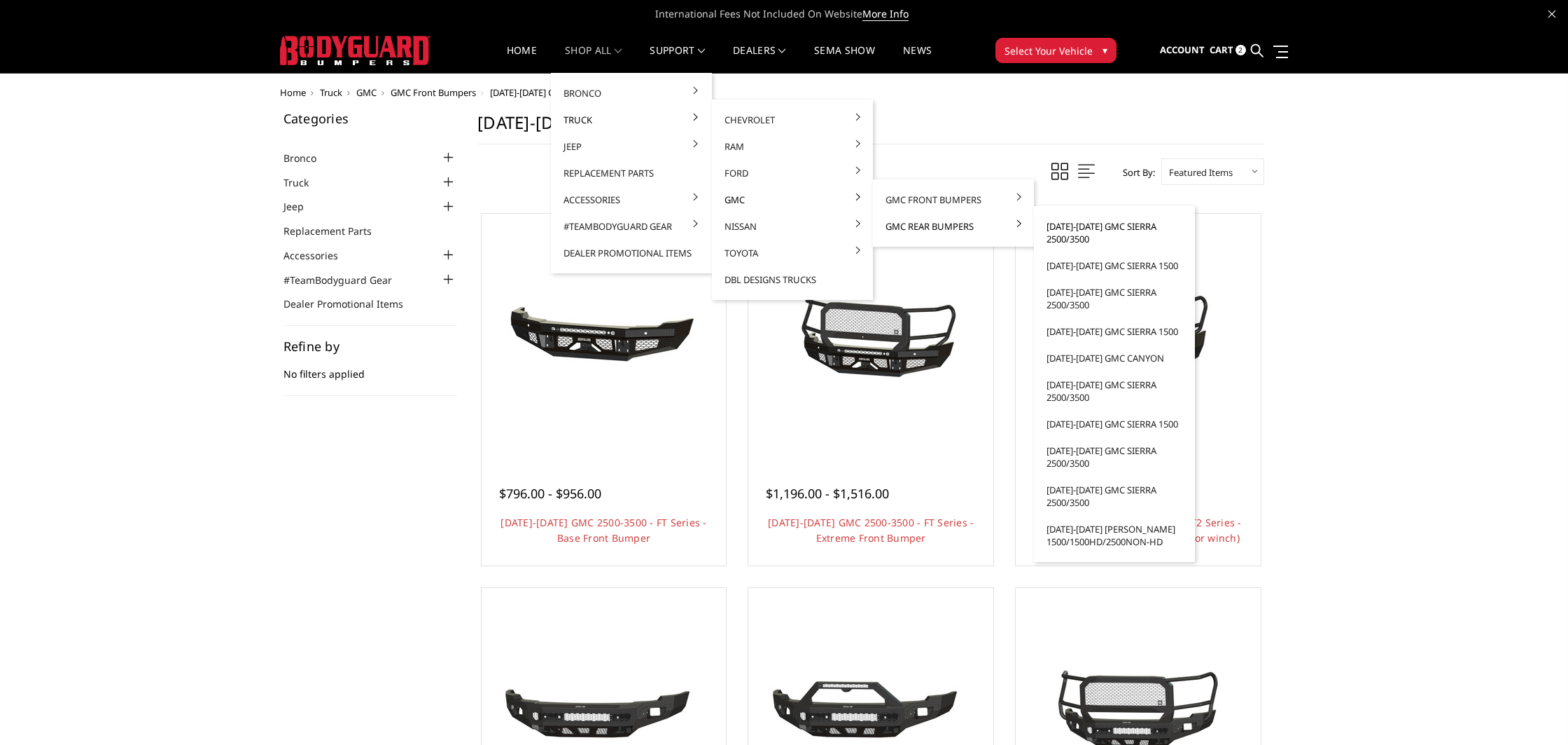
click at [1078, 231] on link "[DATE]-[DATE] GMC Sierra 2500/3500" at bounding box center [1115, 232] width 150 height 39
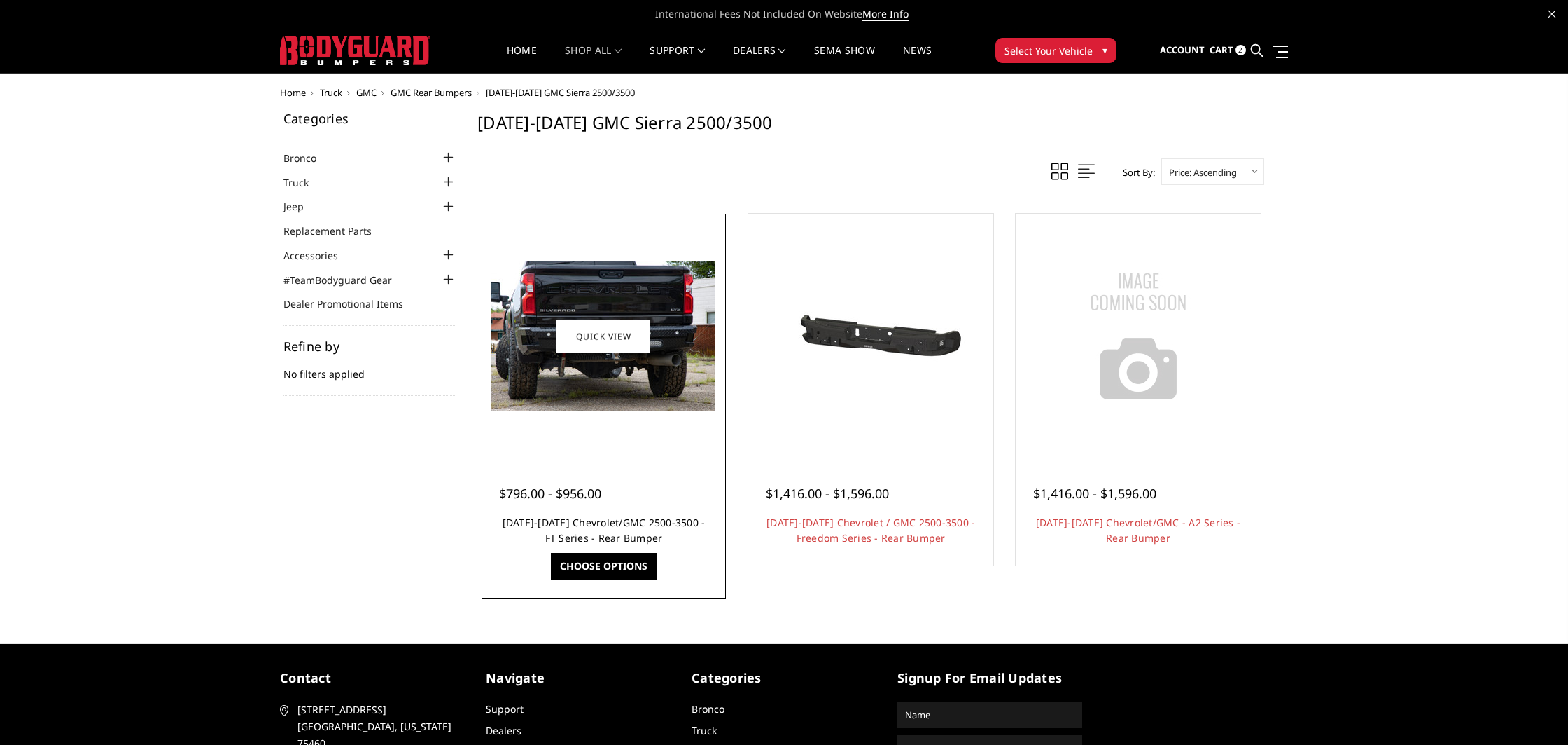
click at [573, 525] on link "[DATE]-[DATE] Chevrolet/GMC 2500-3500 - FT Series - Rear Bumper" at bounding box center [604, 530] width 203 height 29
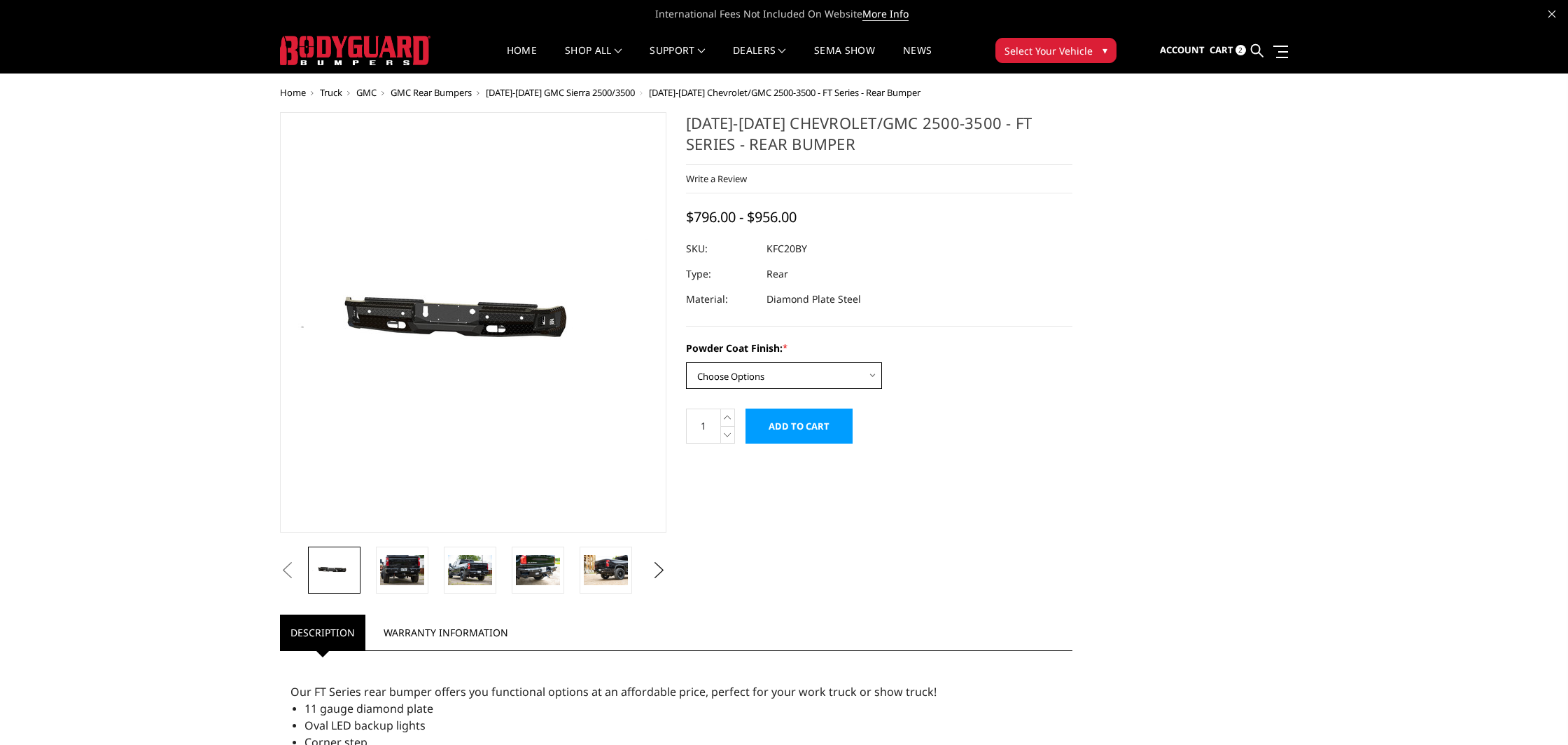
click at [741, 370] on select "Choose Options Bare Metal Gloss Black Powder Coat Textured Black Powder Coat" at bounding box center [784, 375] width 196 height 26
select select "3419"
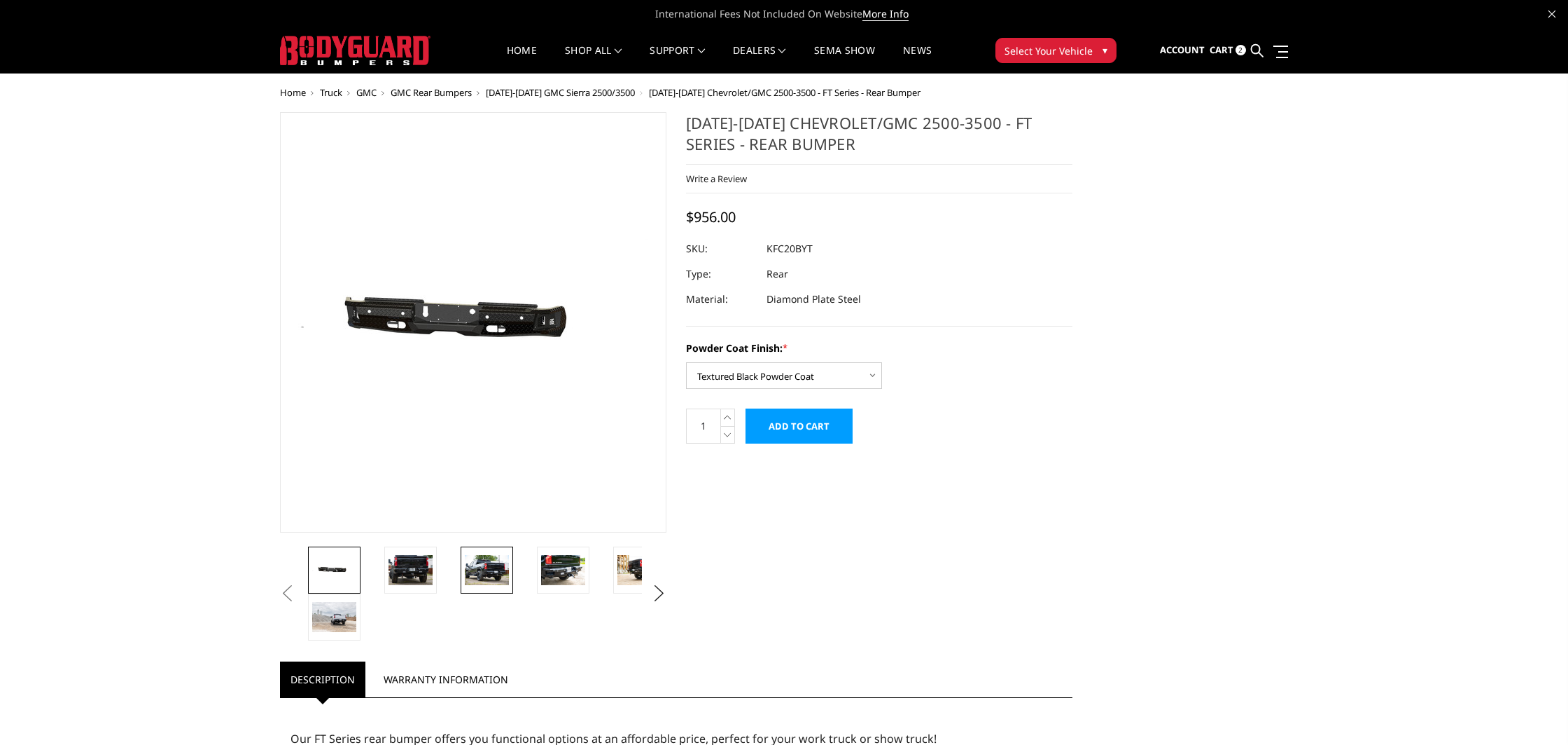
click at [500, 572] on img at bounding box center [486, 569] width 44 height 29
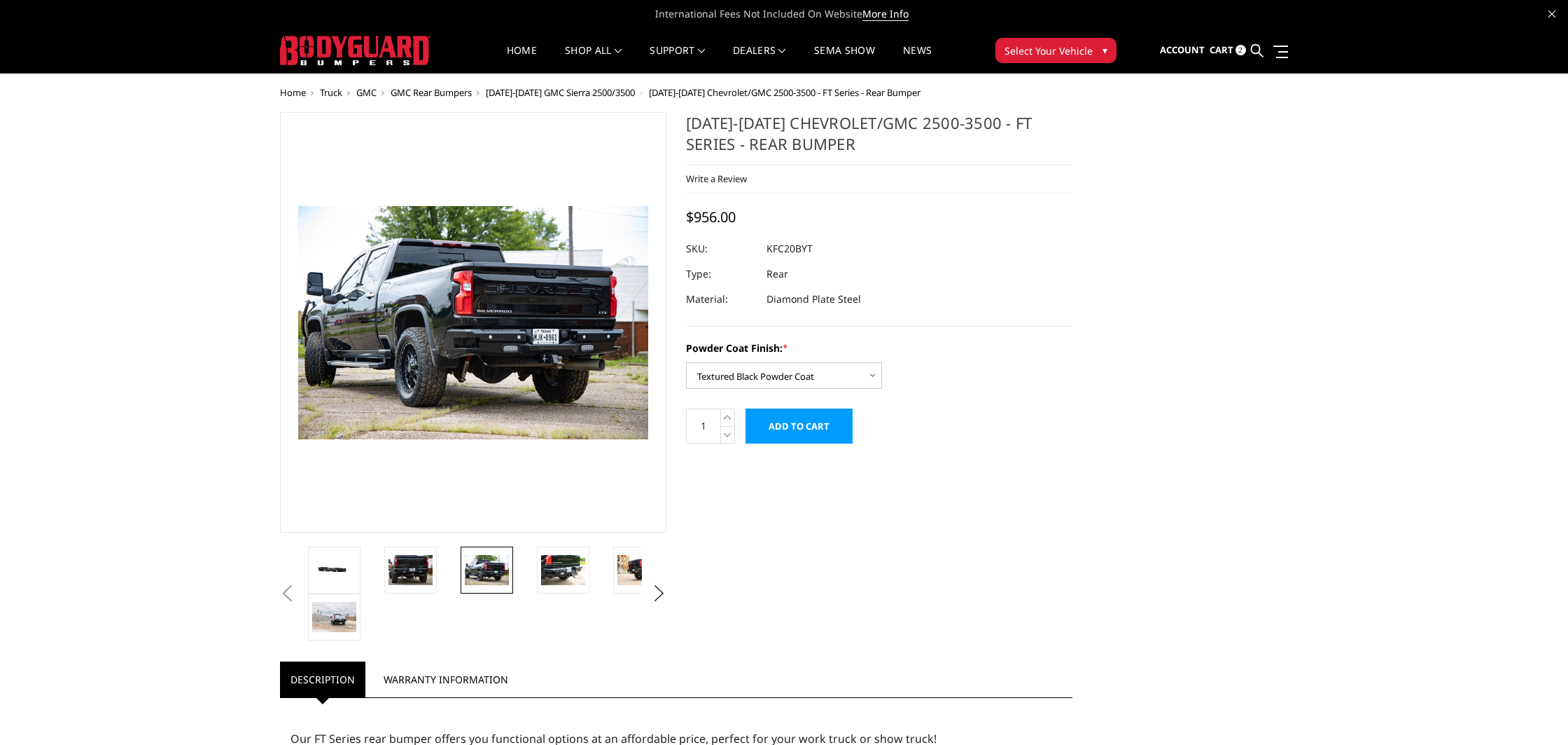
click at [824, 433] on input "Add to Cart" at bounding box center [799, 425] width 107 height 35
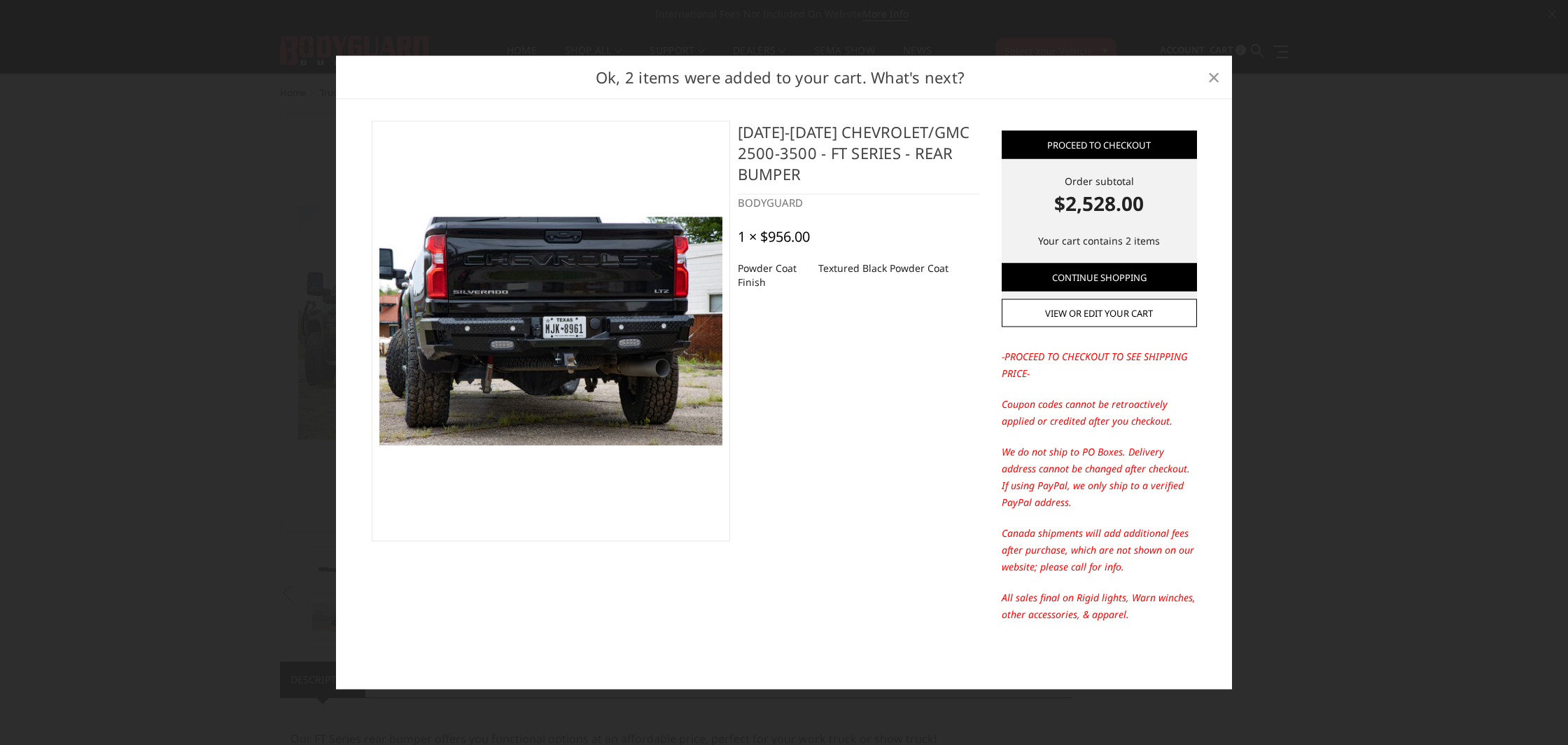
click at [1216, 82] on span "×" at bounding box center [1214, 76] width 13 height 30
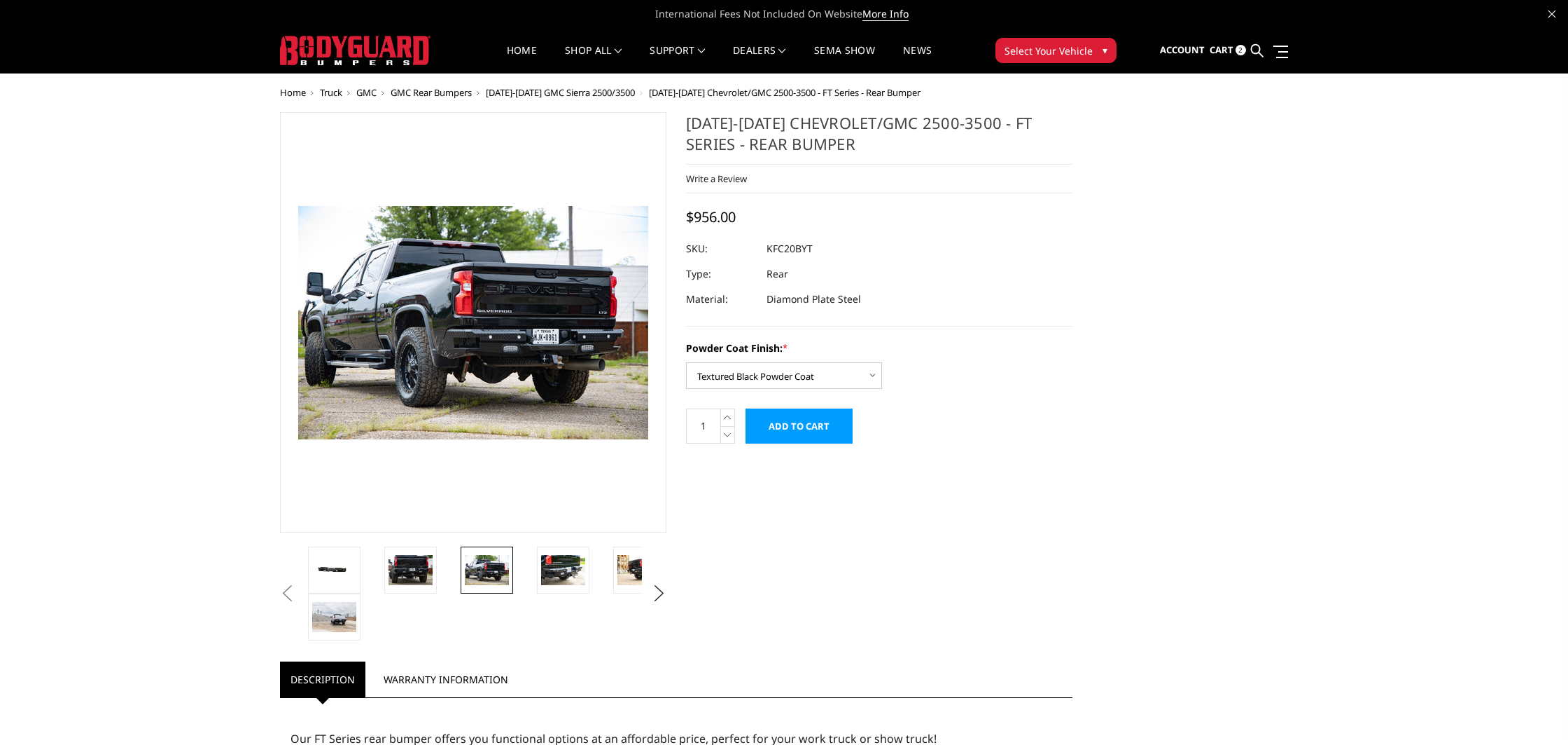
scroll to position [1, 0]
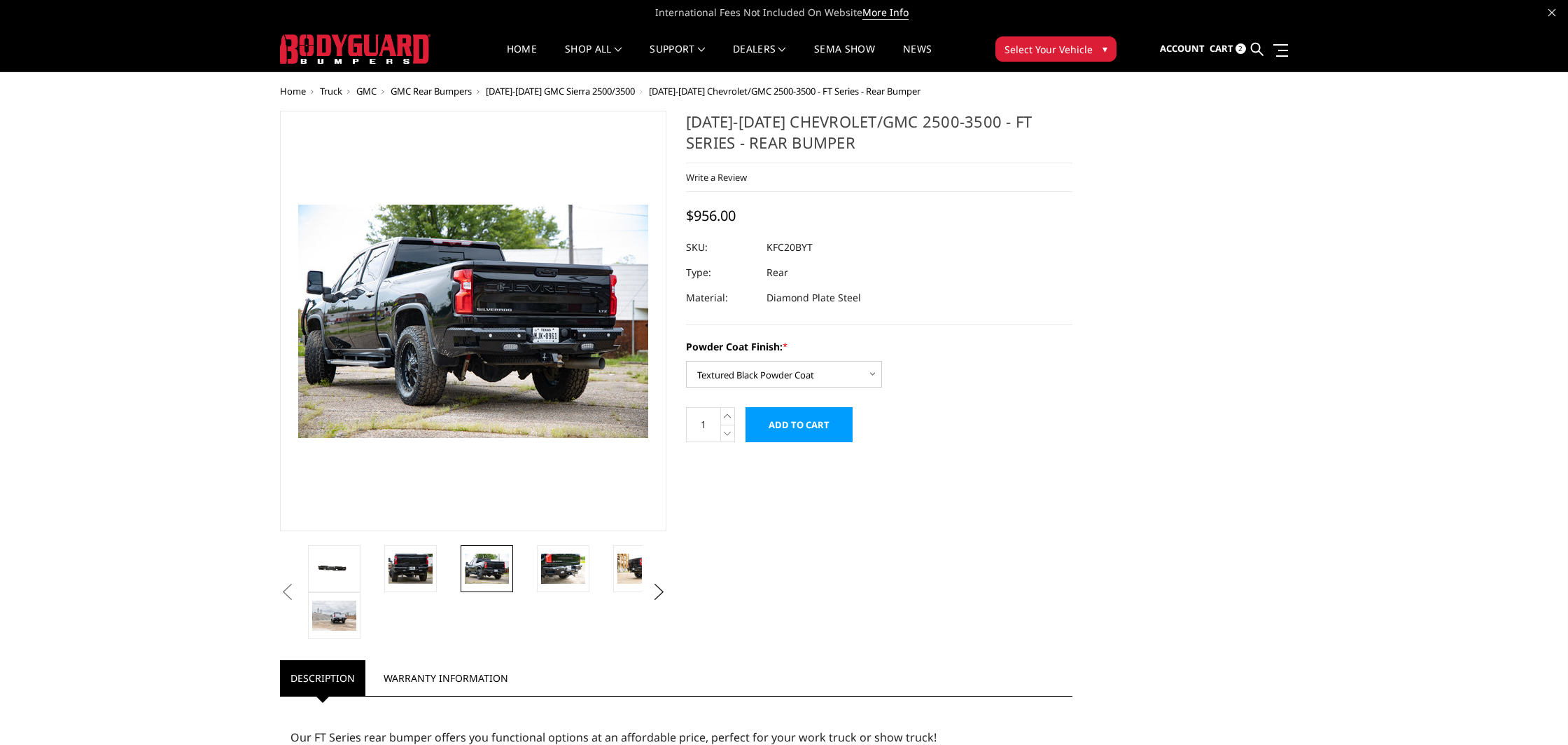
click at [1234, 45] on link "Cart 2" at bounding box center [1228, 49] width 37 height 38
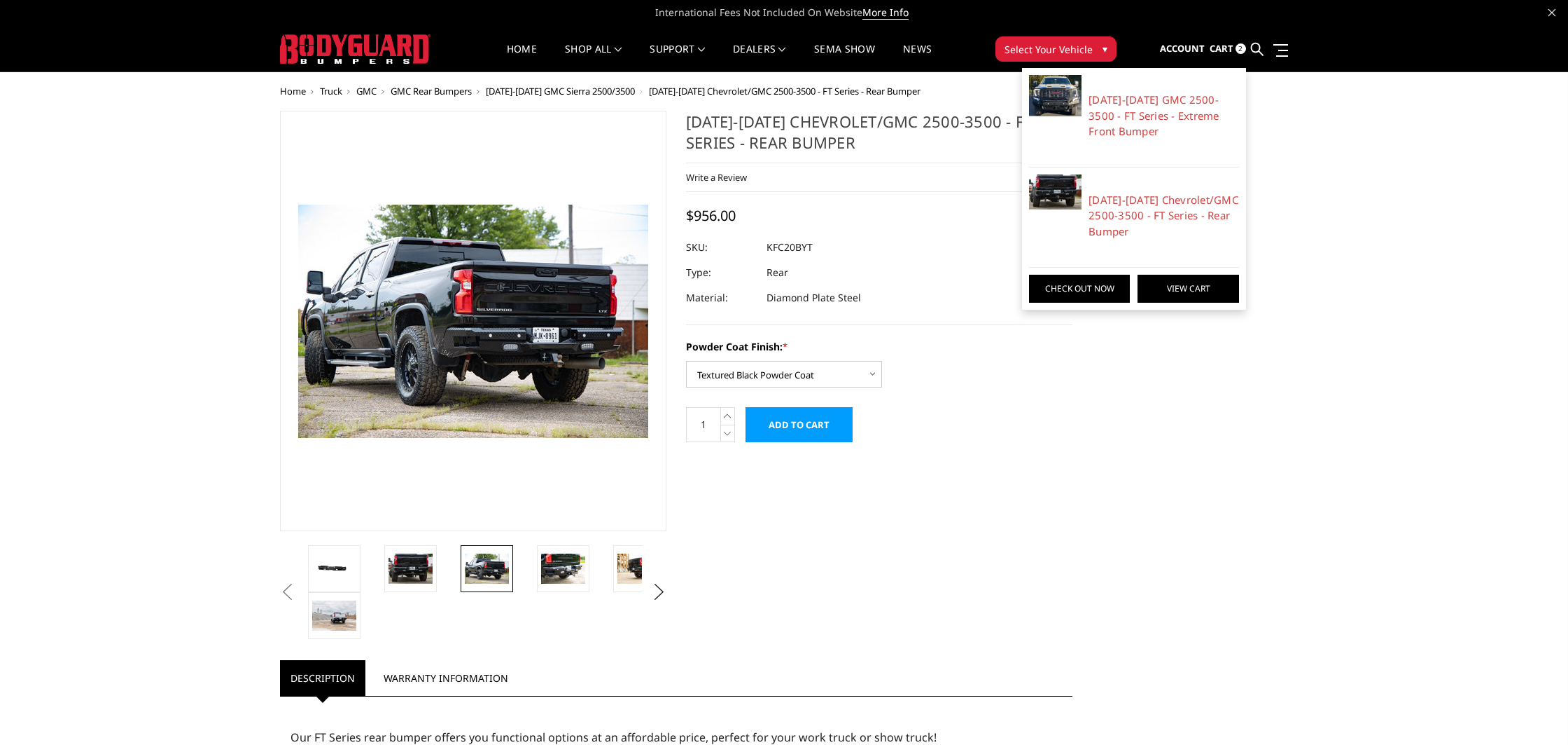
click at [1179, 294] on link "View Cart" at bounding box center [1188, 288] width 101 height 28
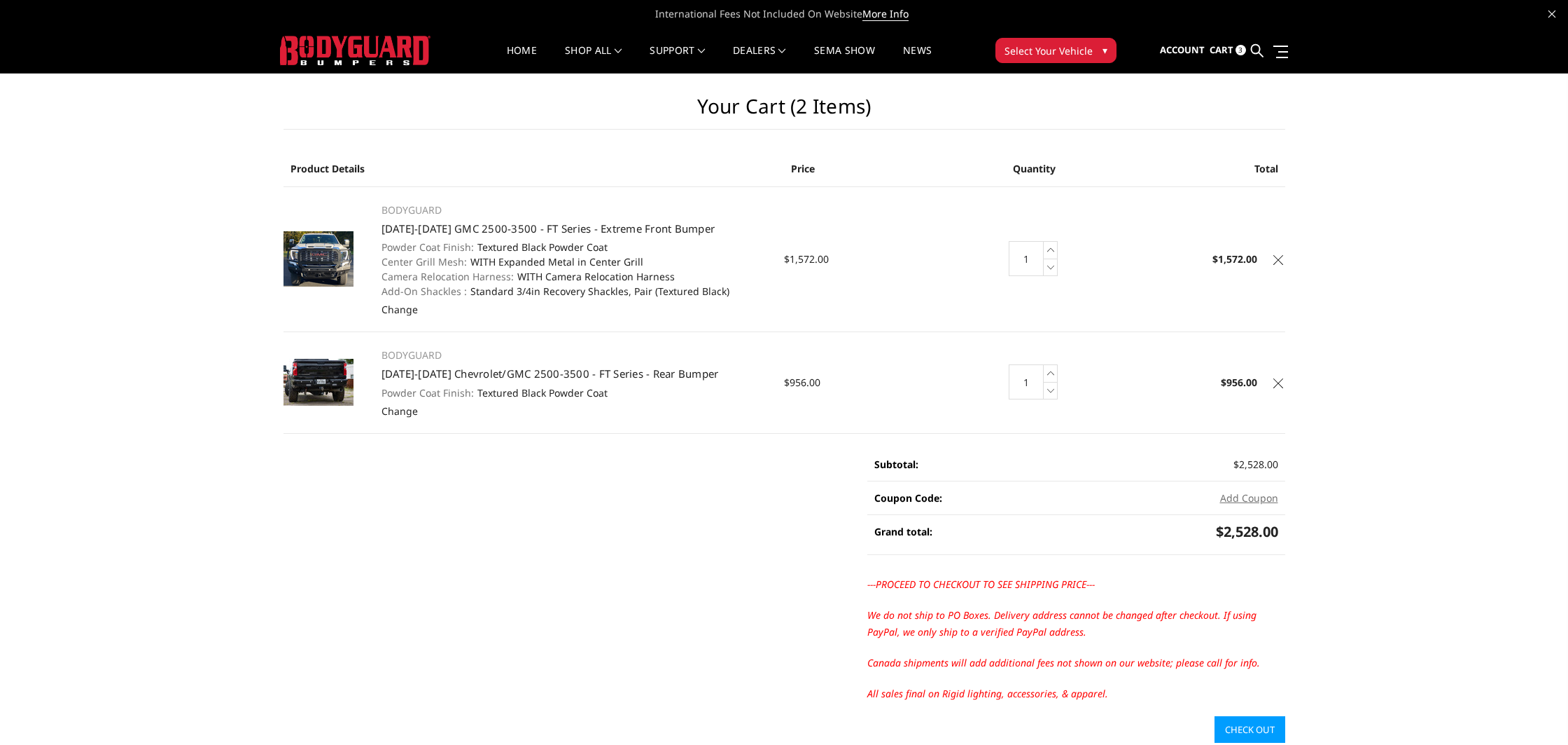
drag, startPoint x: 723, startPoint y: 289, endPoint x: 431, endPoint y: 253, distance: 294.2
click at [381, 227] on td "BODYGUARD [DATE]-[DATE] GMC 2500-3500 - FT Series - Extreme Front Bumper Powder…" at bounding box center [576, 258] width 417 height 145
drag, startPoint x: 558, startPoint y: 389, endPoint x: 380, endPoint y: 371, distance: 178.9
click at [380, 371] on td "BODYGUARD [DATE]-[DATE] Chevrolet/GMC 2500-3500 - FT Series - Rear Bumper Powde…" at bounding box center [576, 383] width 417 height 101
copy td "[DATE]-[DATE] Chevrolet/GMC 2500-3500 - FT Series - Rear Bumper Powder Coat Fin…"
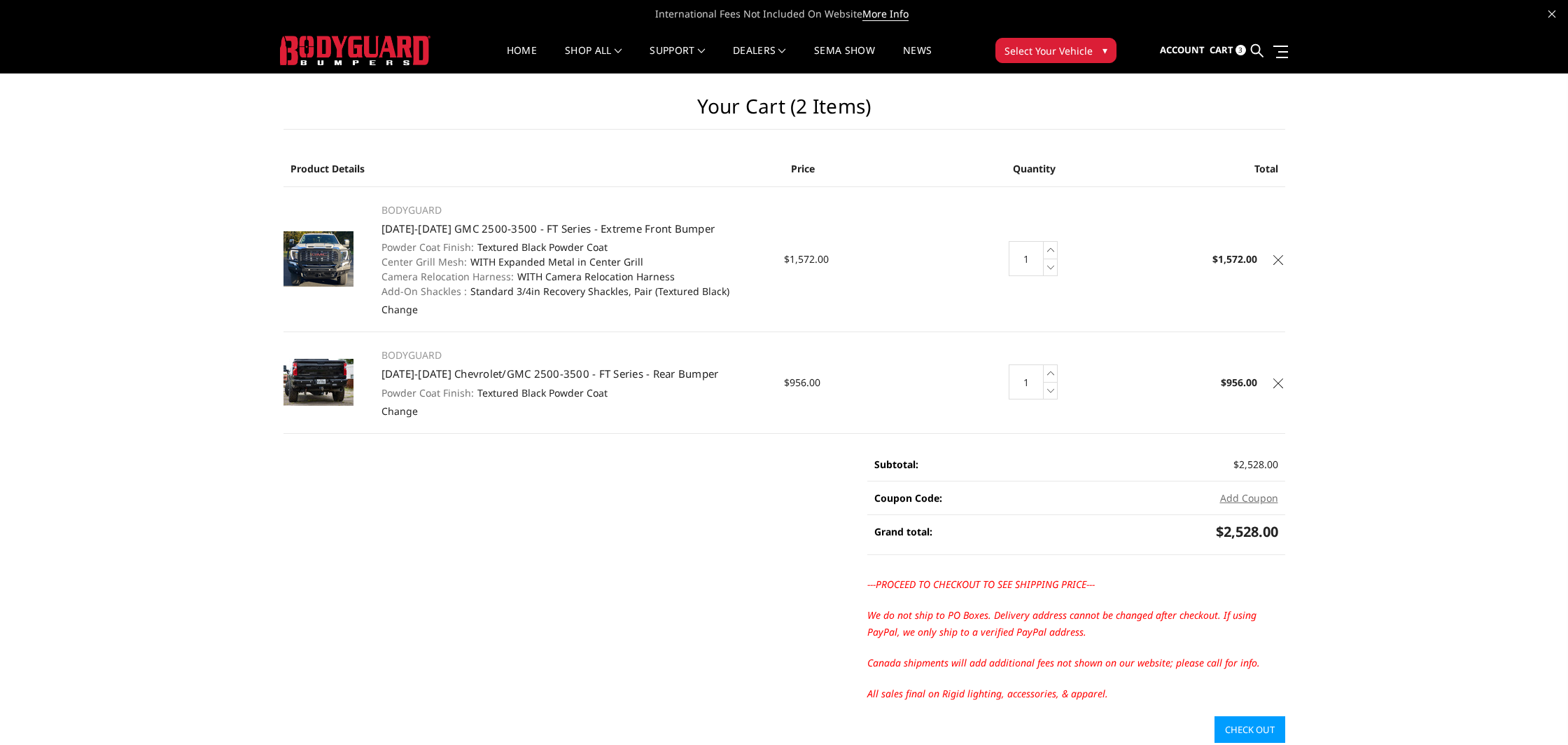
scroll to position [1, 0]
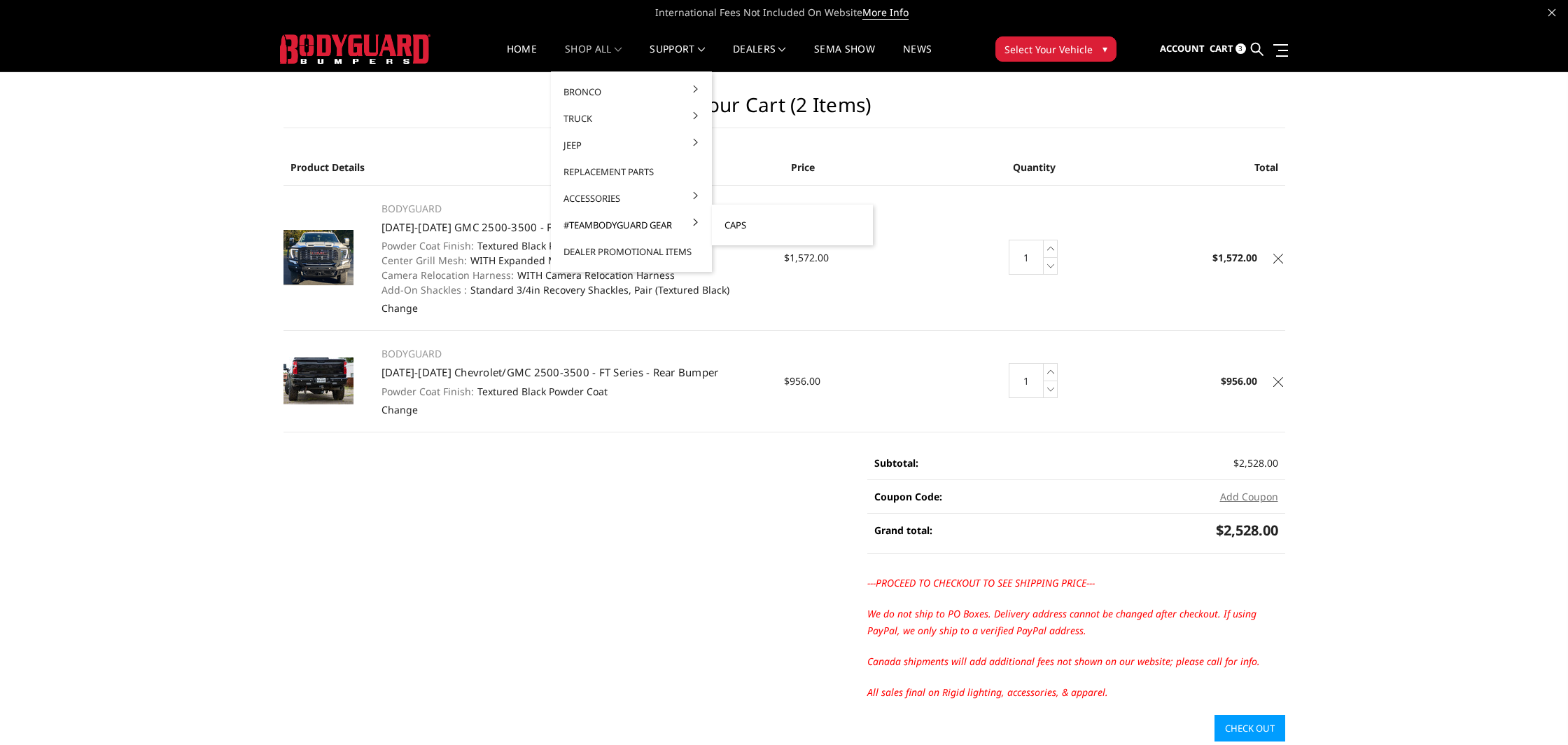
click at [719, 224] on link "Caps" at bounding box center [792, 224] width 150 height 26
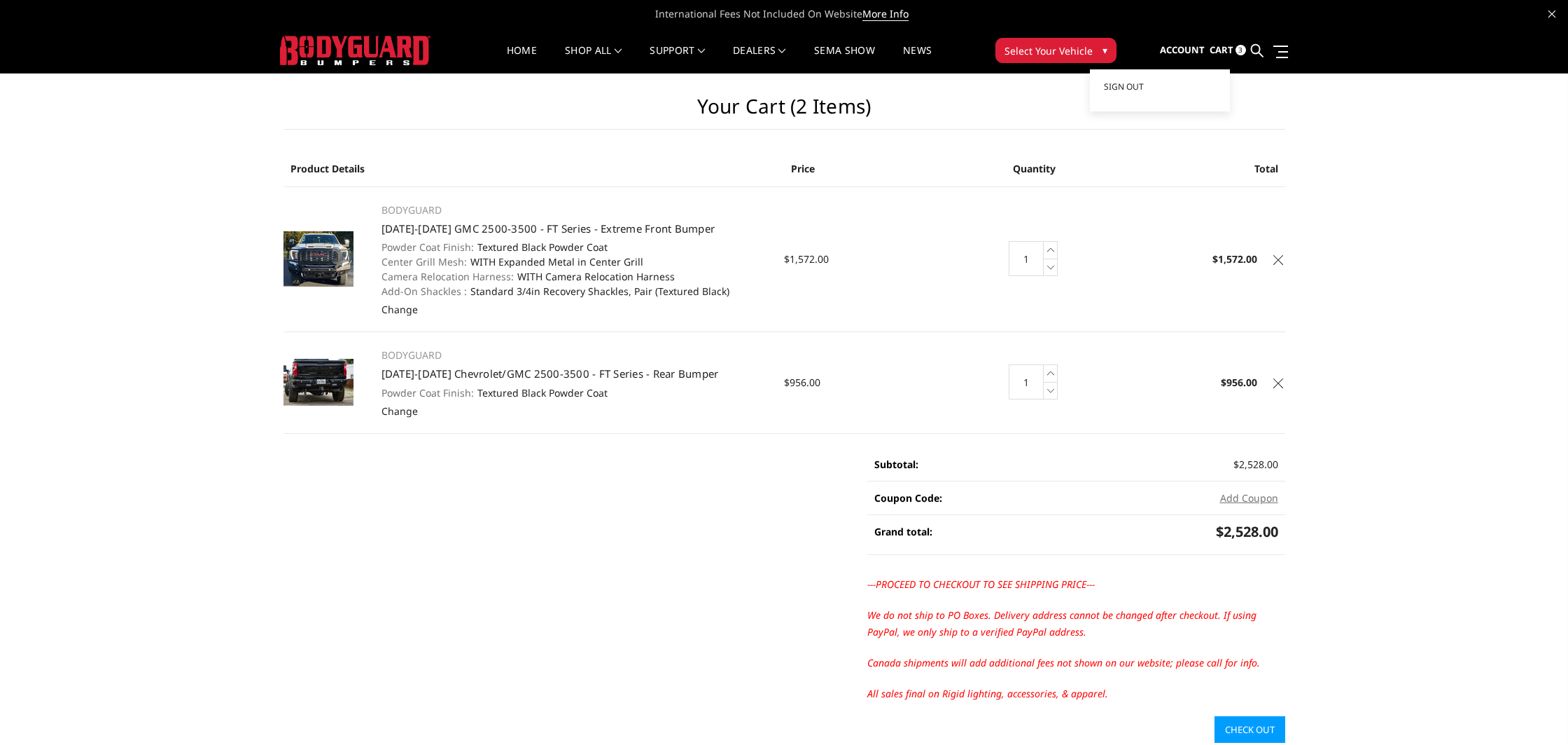
click at [1196, 51] on span "Account" at bounding box center [1183, 50] width 45 height 13
click at [1129, 88] on span "Sign out" at bounding box center [1123, 86] width 40 height 12
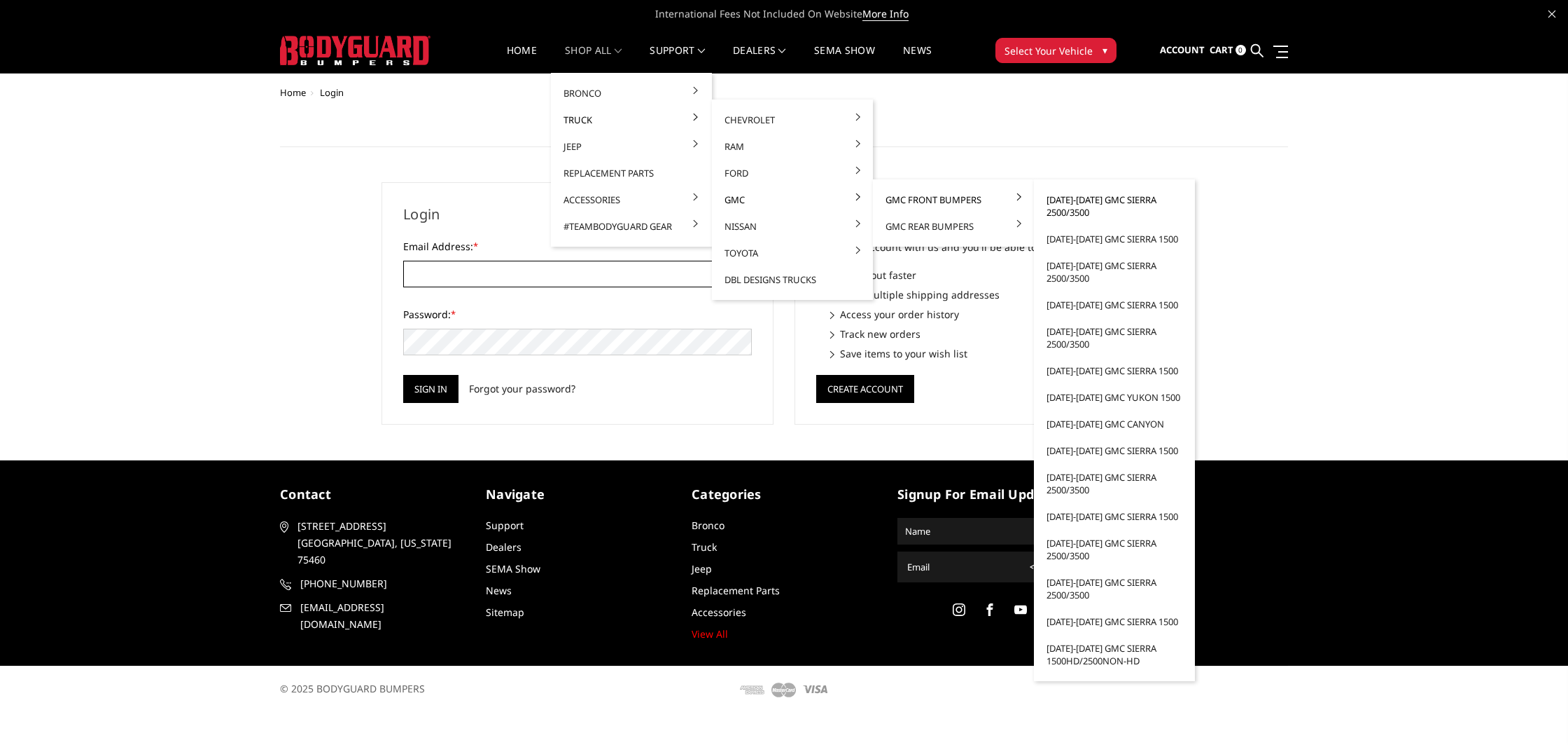
type input "jay@offroadking.com"
click at [1053, 201] on link "[DATE]-[DATE] GMC Sierra 2500/3500" at bounding box center [1115, 206] width 150 height 39
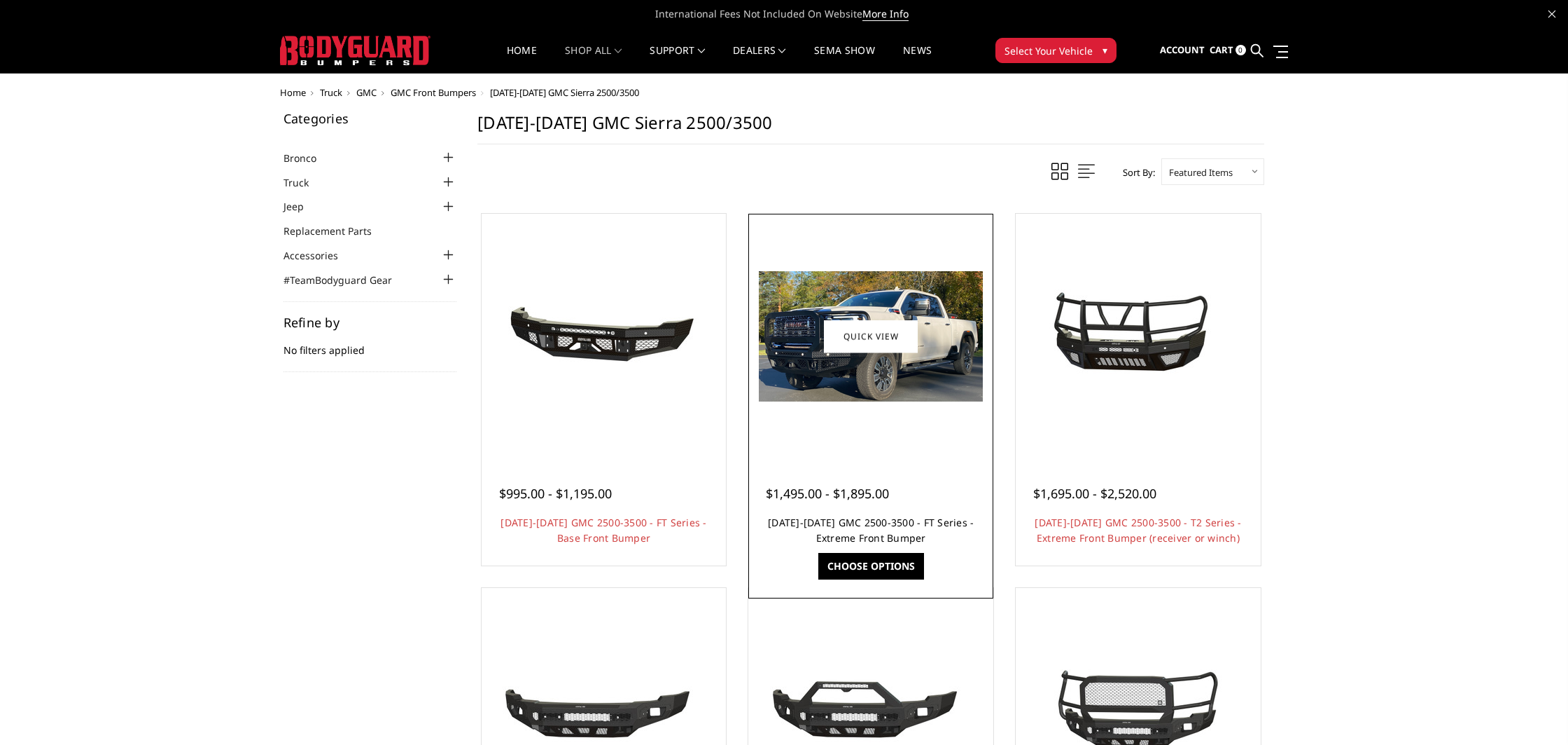
click at [863, 534] on link "2024-2026 GMC 2500-3500 - FT Series - Extreme Front Bumper" at bounding box center [871, 530] width 206 height 29
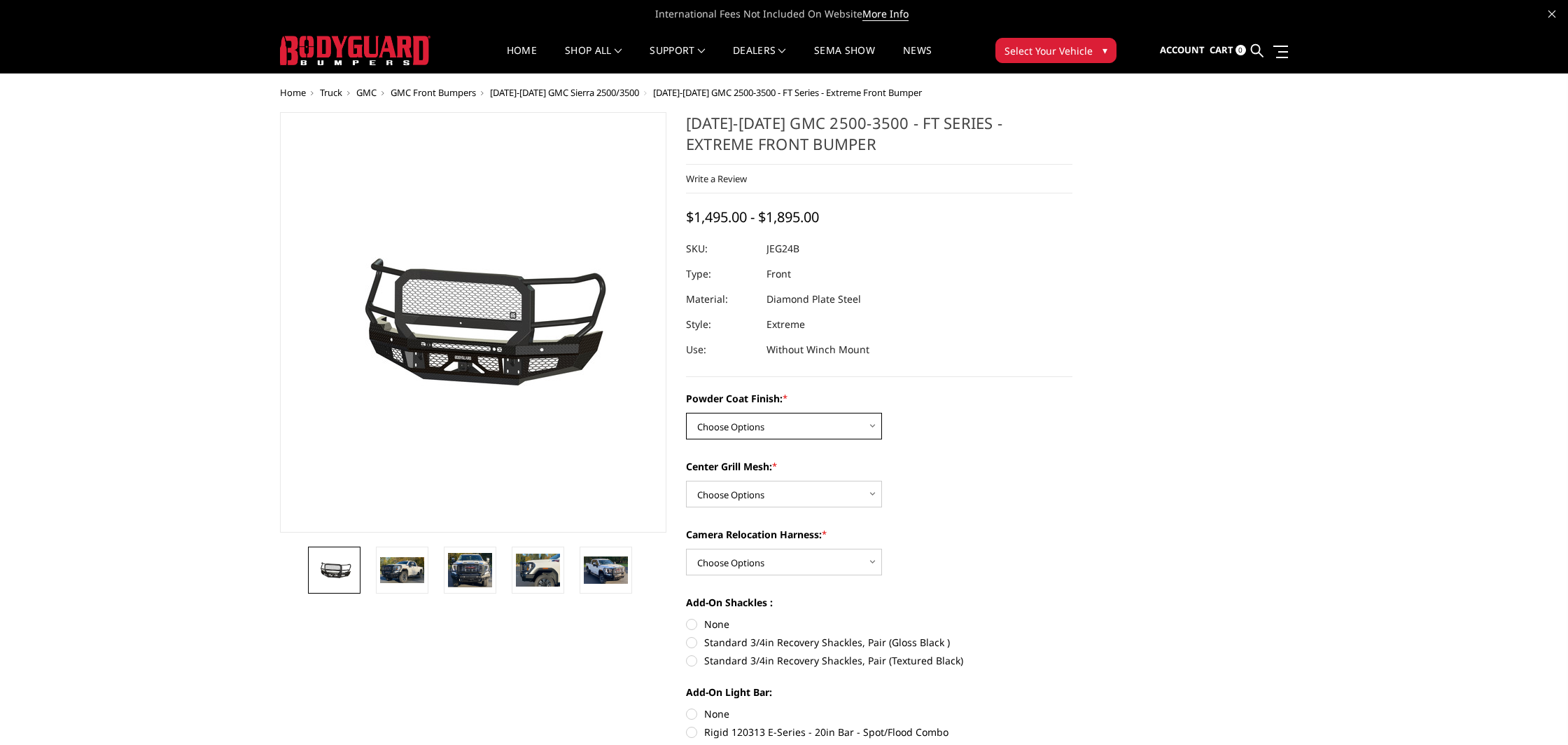
click at [778, 427] on select "Choose Options Bare Metal Gloss Black Powder Coat Textured Black Powder Coat" at bounding box center [784, 425] width 196 height 26
select select "3286"
click at [753, 501] on select "Choose Options WITH Expanded Metal in Center Grill WITHOUT Expanded Metal in Ce…" at bounding box center [784, 493] width 196 height 26
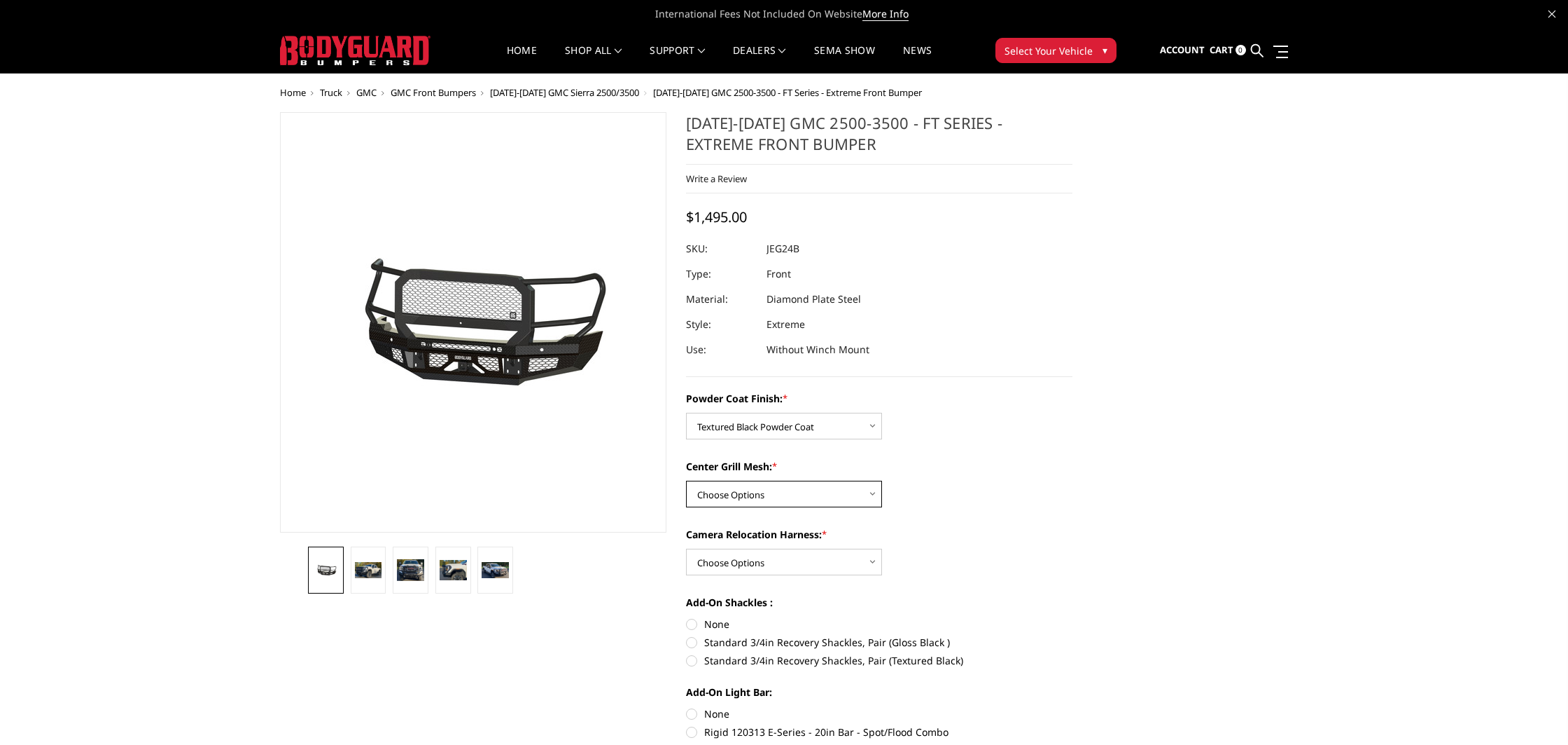
select select "3287"
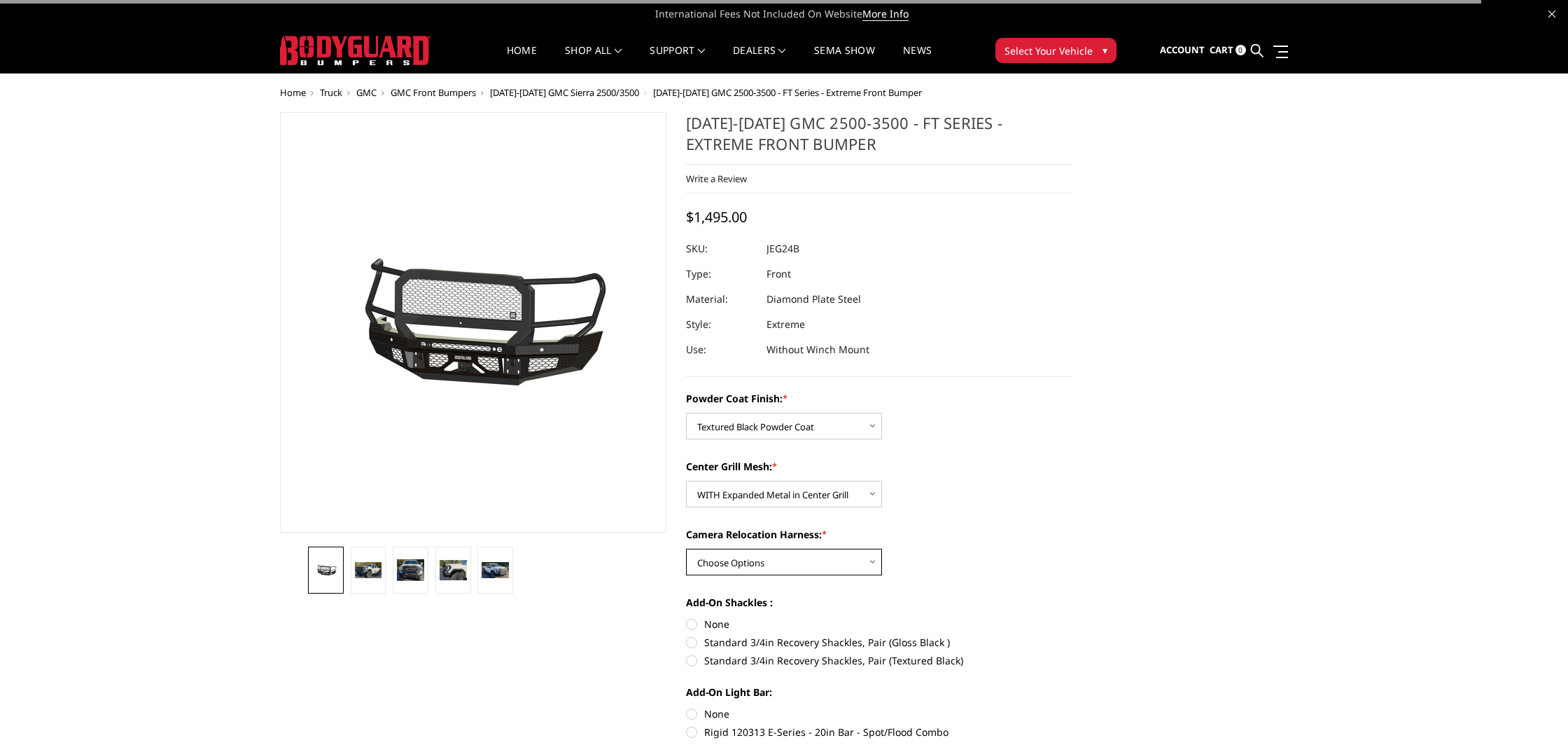
click at [741, 563] on select "Choose Options WITH Camera Relocation Harness WITHOUT Camera Relocation Harness" at bounding box center [784, 561] width 196 height 26
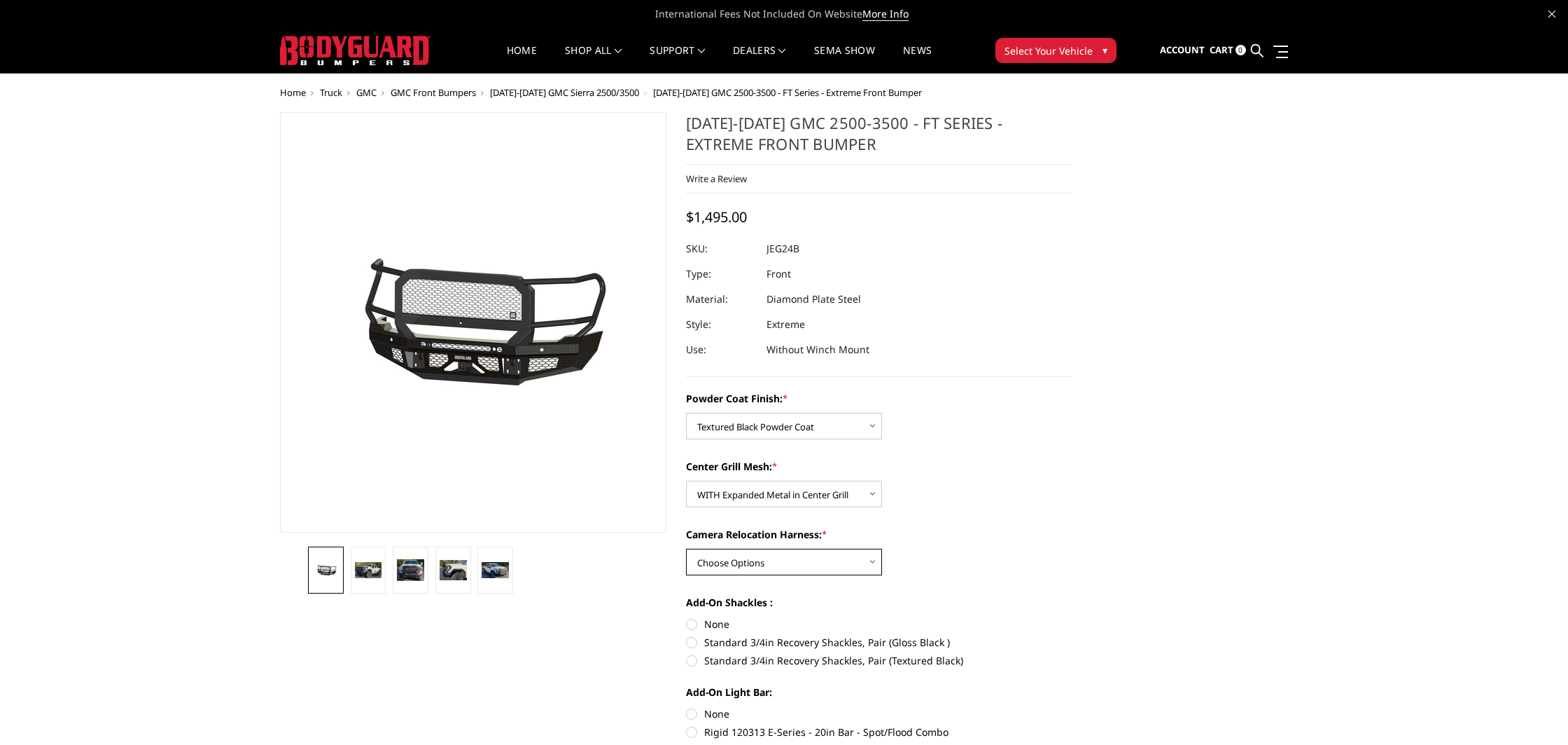
select select "3289"
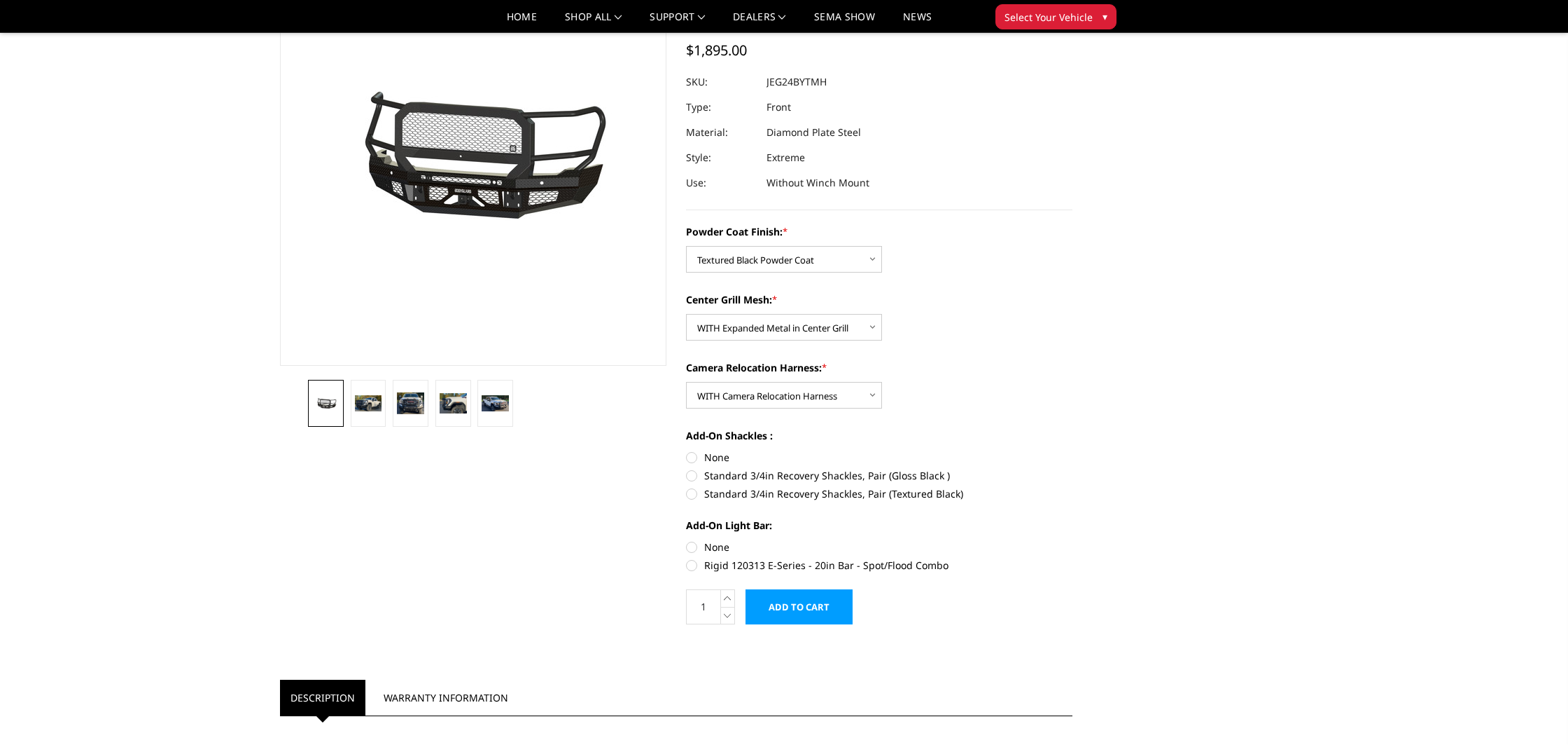
click at [697, 474] on label "Standard 3/4in Recovery Shackles, Pair (Gloss Black )" at bounding box center [880, 475] width 386 height 15
click at [1073, 451] on input "Standard 3/4in Recovery Shackles, Pair (Gloss Black )" at bounding box center [1073, 450] width 1 height 1
radio input "true"
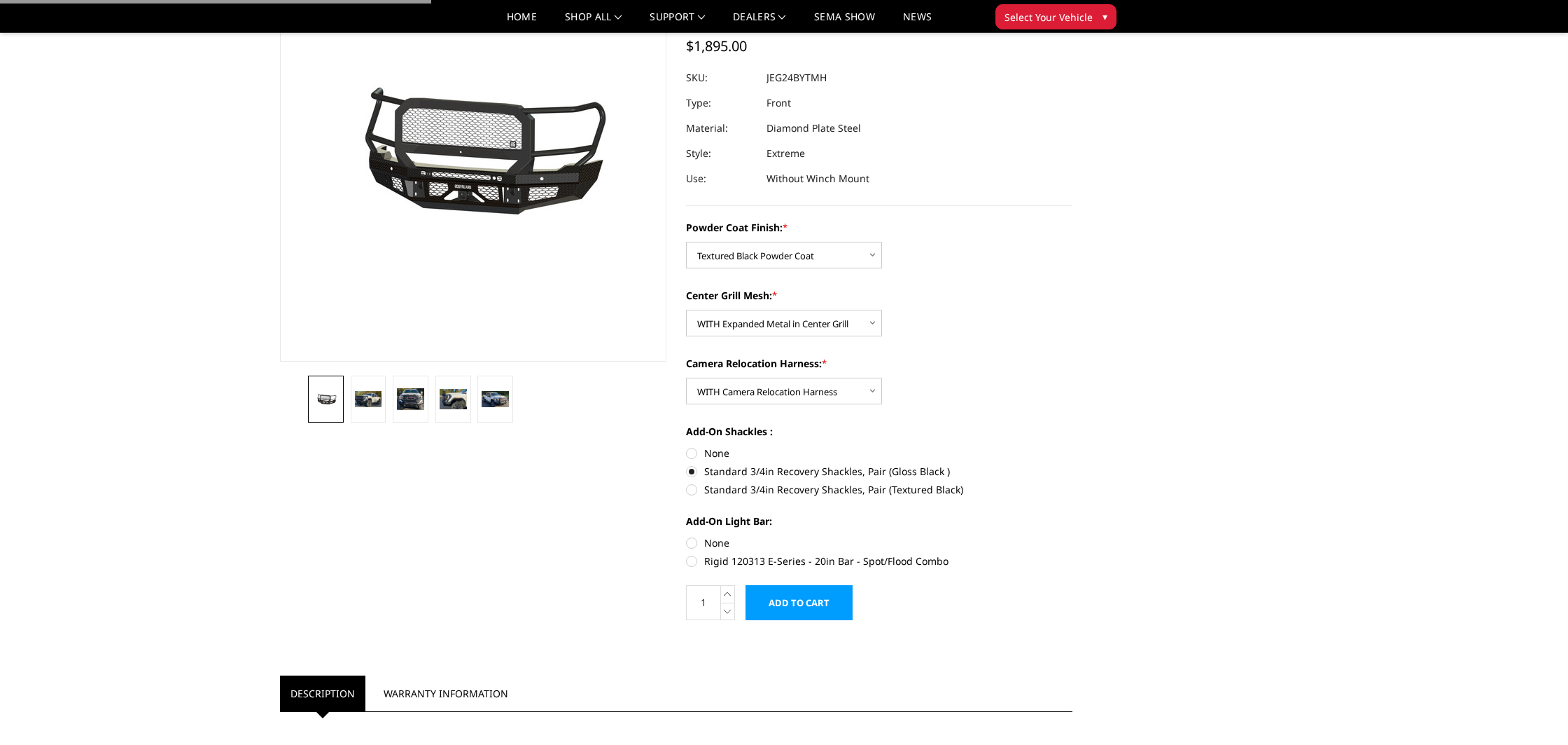
click at [693, 496] on label "Standard 3/4in Recovery Shackles, Pair (Textured Black)" at bounding box center [880, 489] width 386 height 15
click at [1073, 464] on input "Standard 3/4in Recovery Shackles, Pair (Textured Black)" at bounding box center [1073, 463] width 1 height 1
radio input "true"
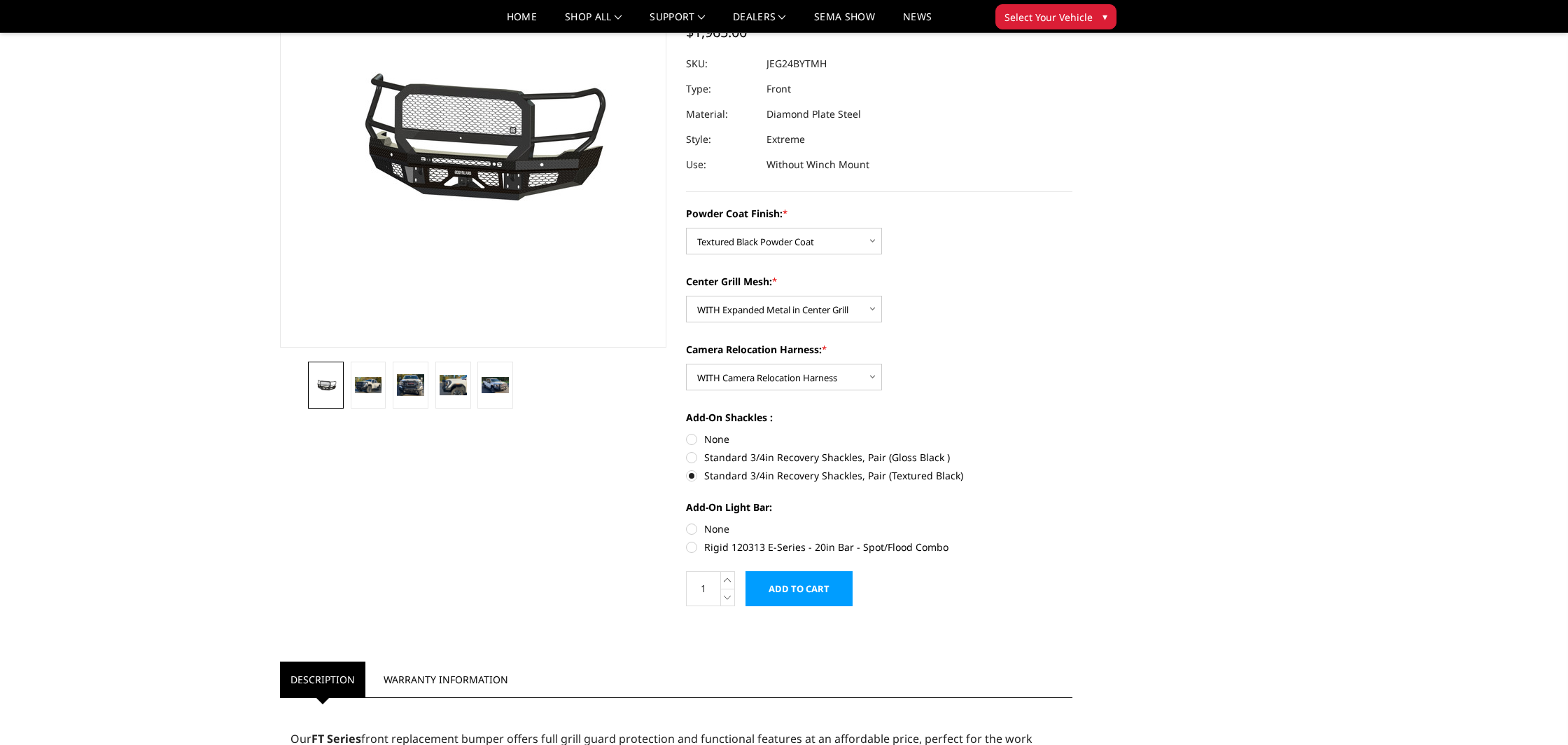
scroll to position [146, 0]
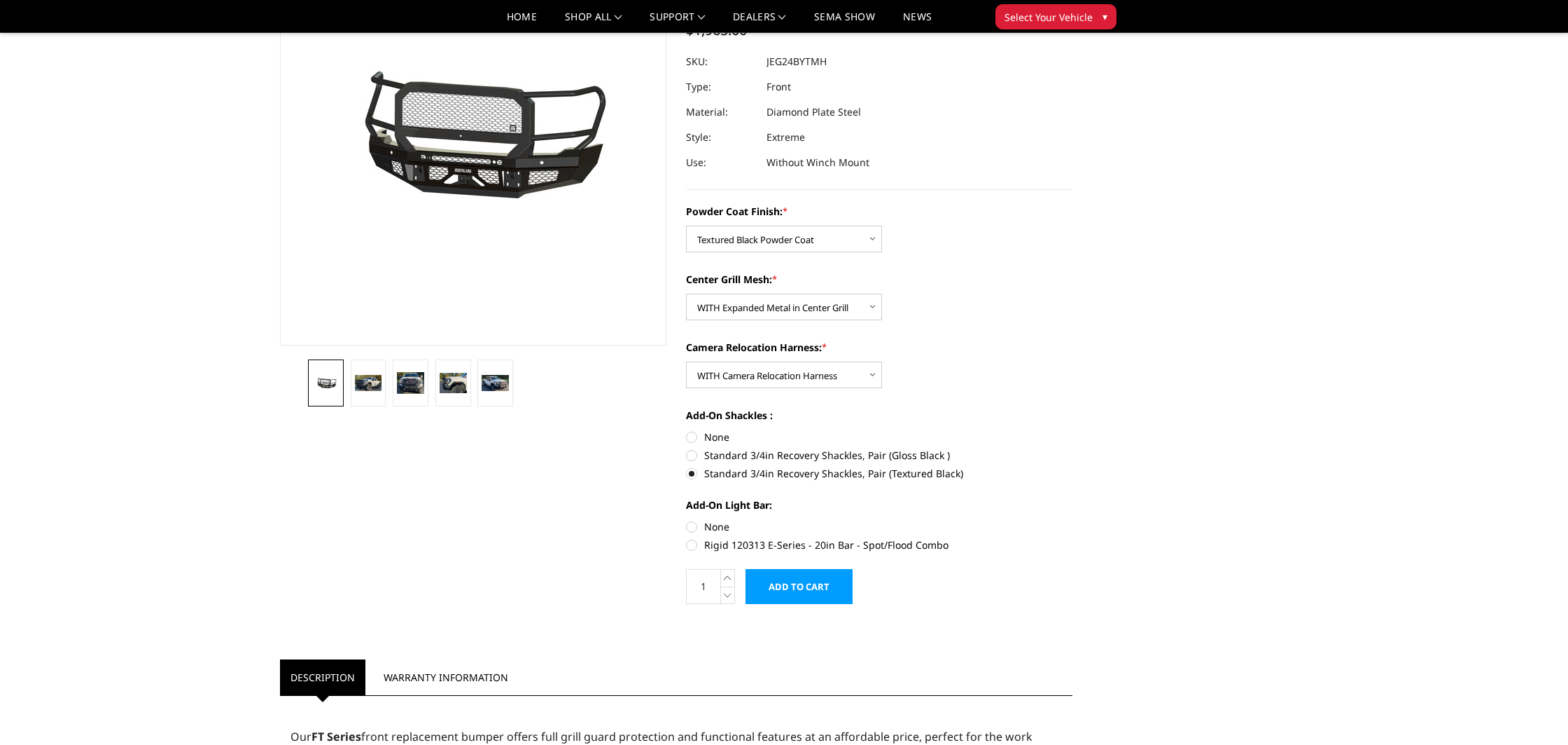
click at [692, 531] on label "None" at bounding box center [880, 525] width 386 height 15
click at [686, 520] on input "None" at bounding box center [686, 519] width 1 height 1
radio input "true"
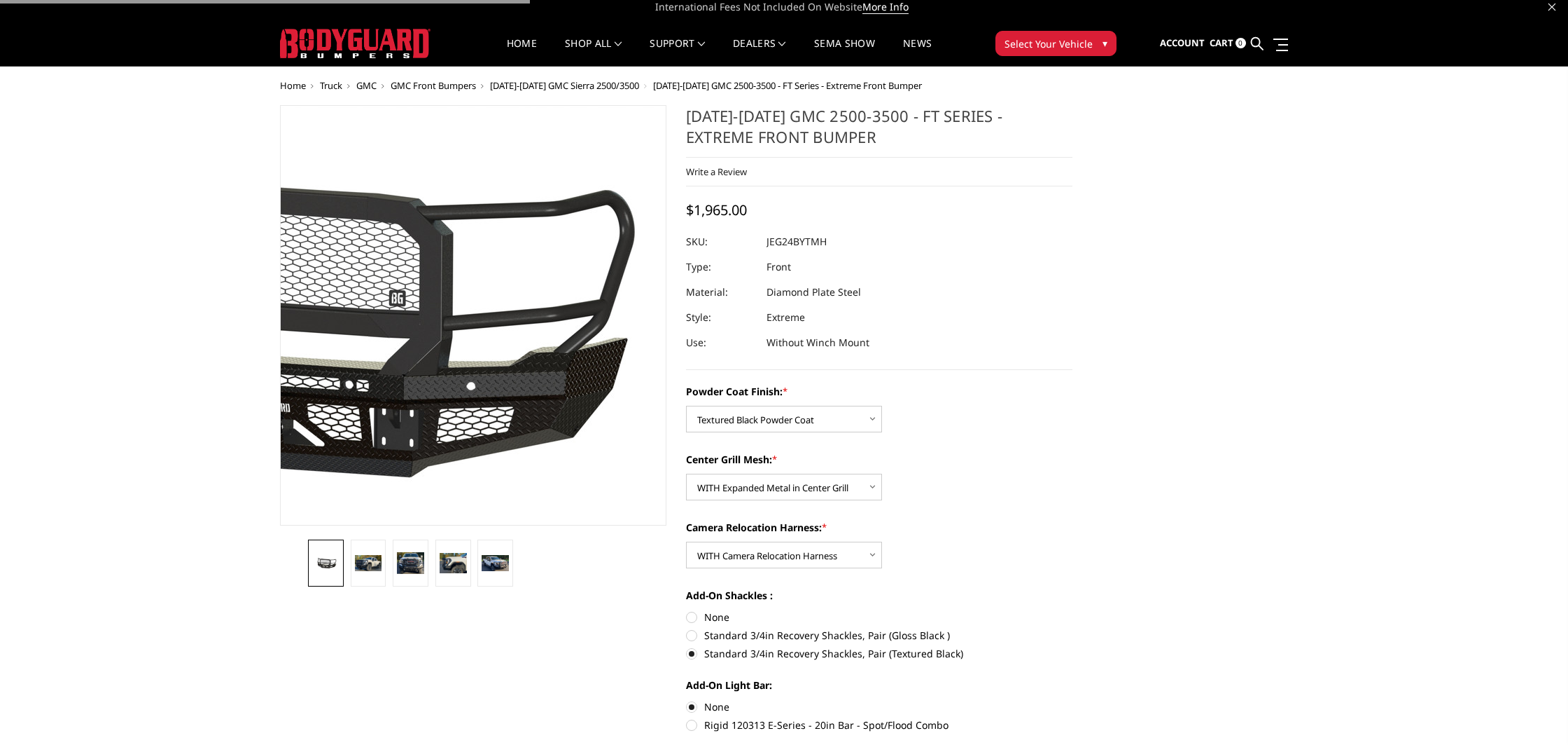
scroll to position [0, 0]
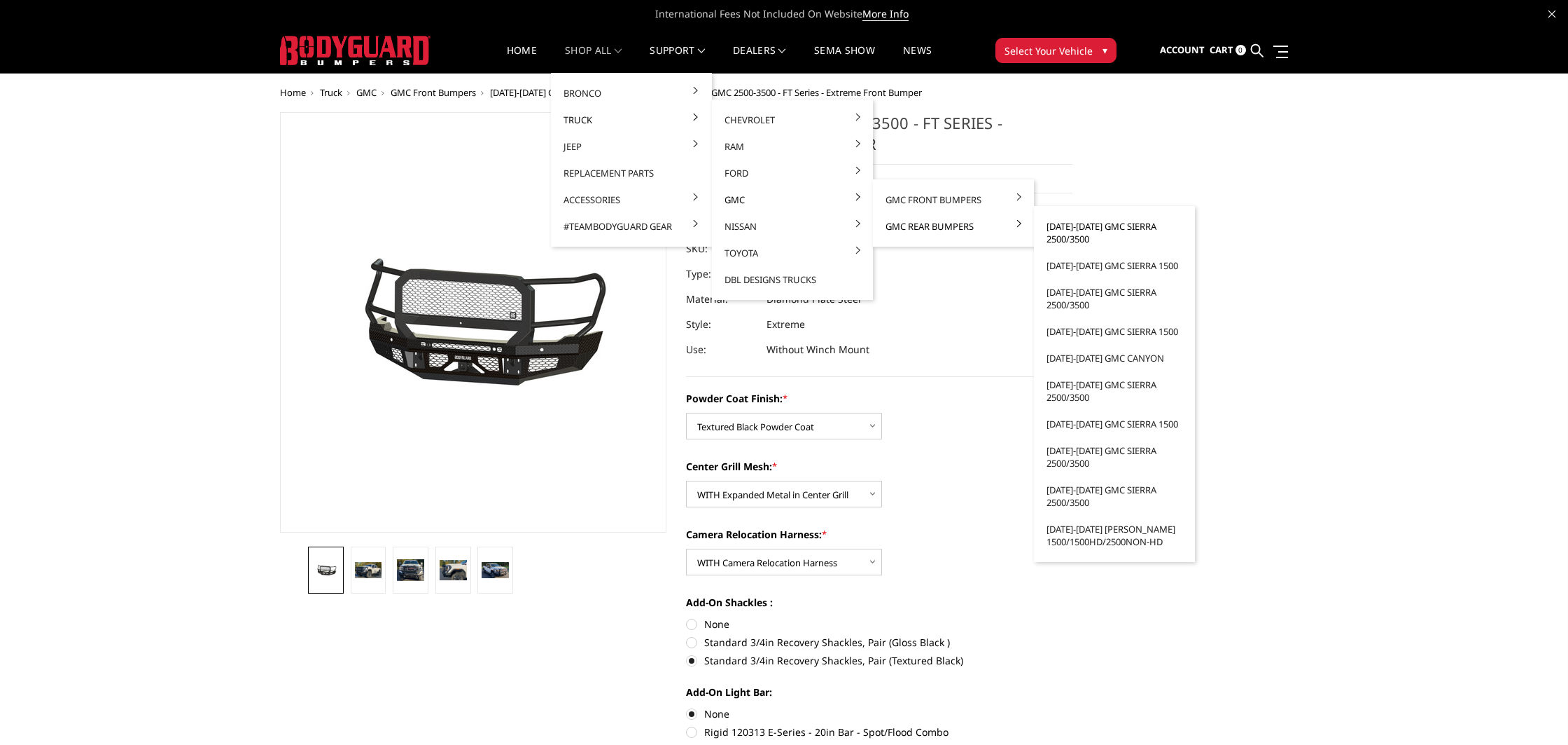
click at [1060, 227] on link "[DATE]-[DATE] GMC Sierra 2500/3500" at bounding box center [1115, 232] width 150 height 39
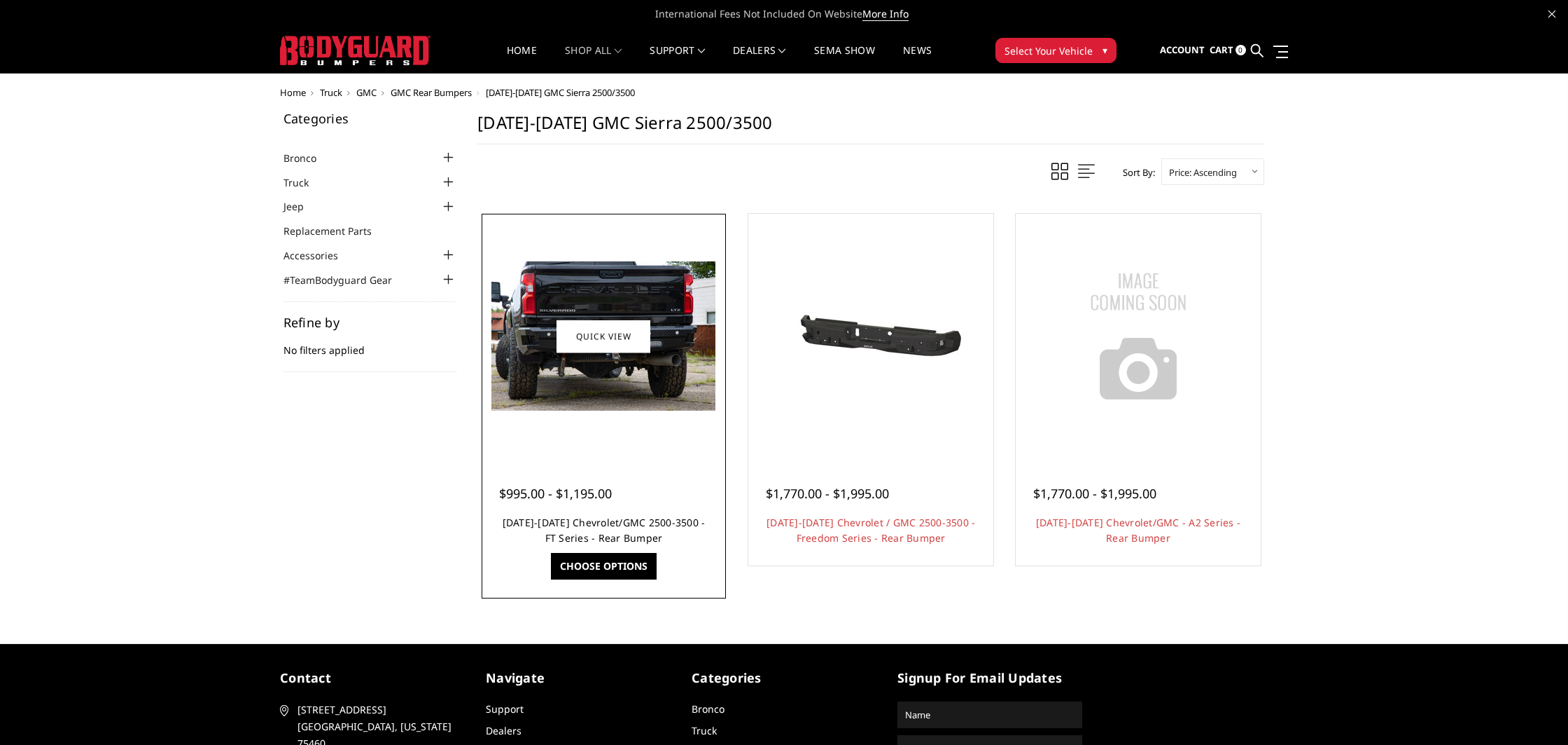
click at [617, 527] on link "[DATE]-[DATE] Chevrolet/GMC 2500-3500 - FT Series - Rear Bumper" at bounding box center [604, 530] width 203 height 29
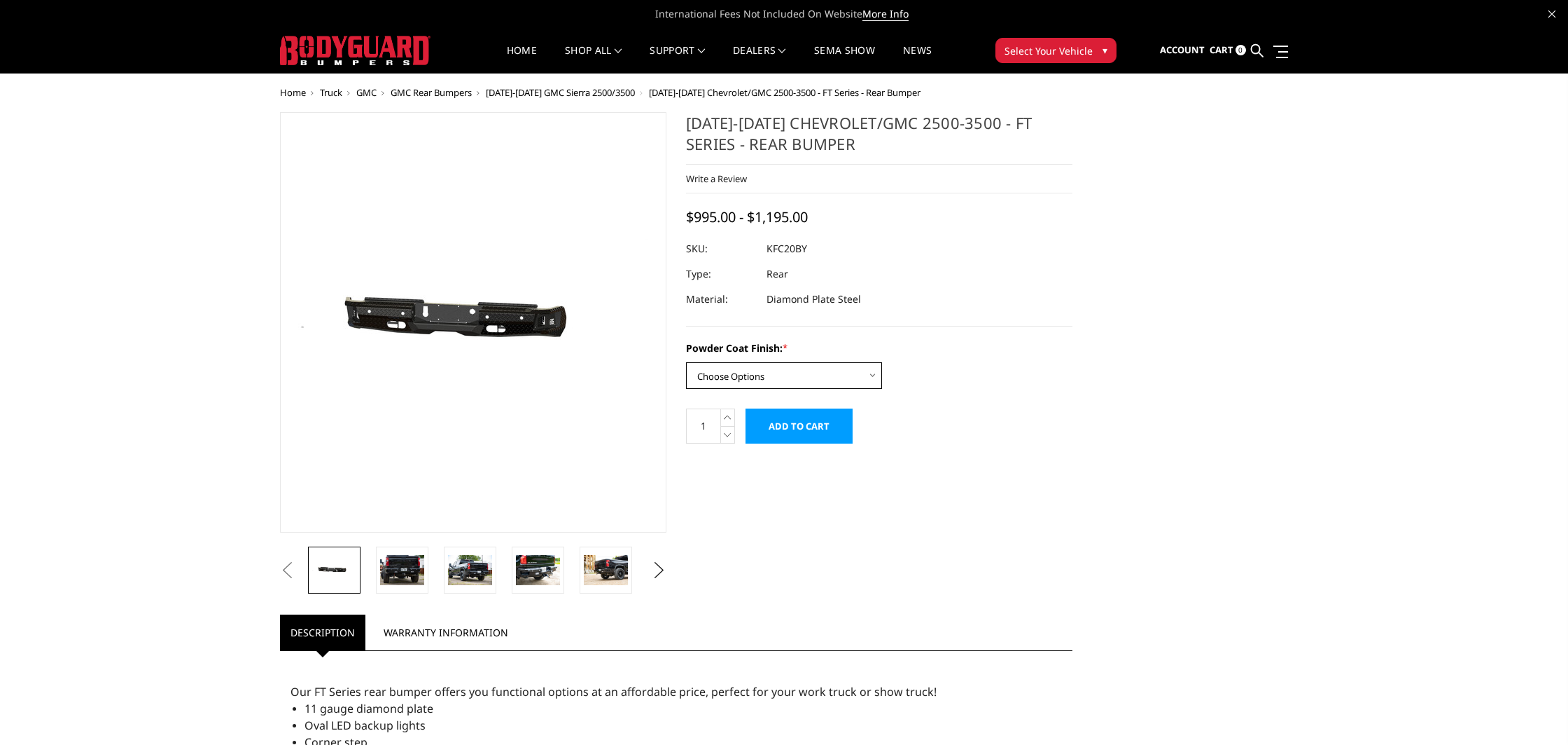
click at [718, 364] on select "Choose Options Bare Metal Gloss Black Powder Coat Textured Black Powder Coat" at bounding box center [784, 375] width 196 height 26
select select "3419"
